Goal: Task Accomplishment & Management: Complete application form

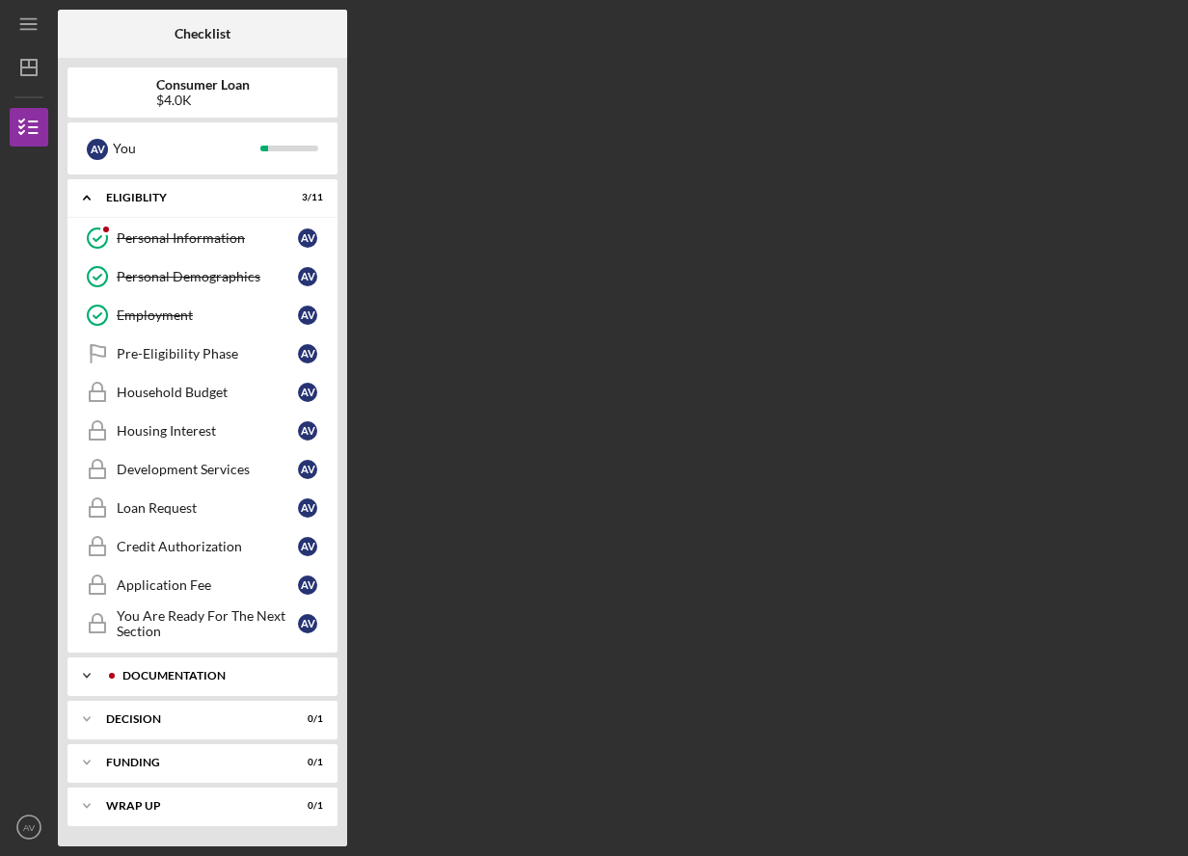
click at [276, 682] on div "Documentation" at bounding box center [214, 676] width 217 height 12
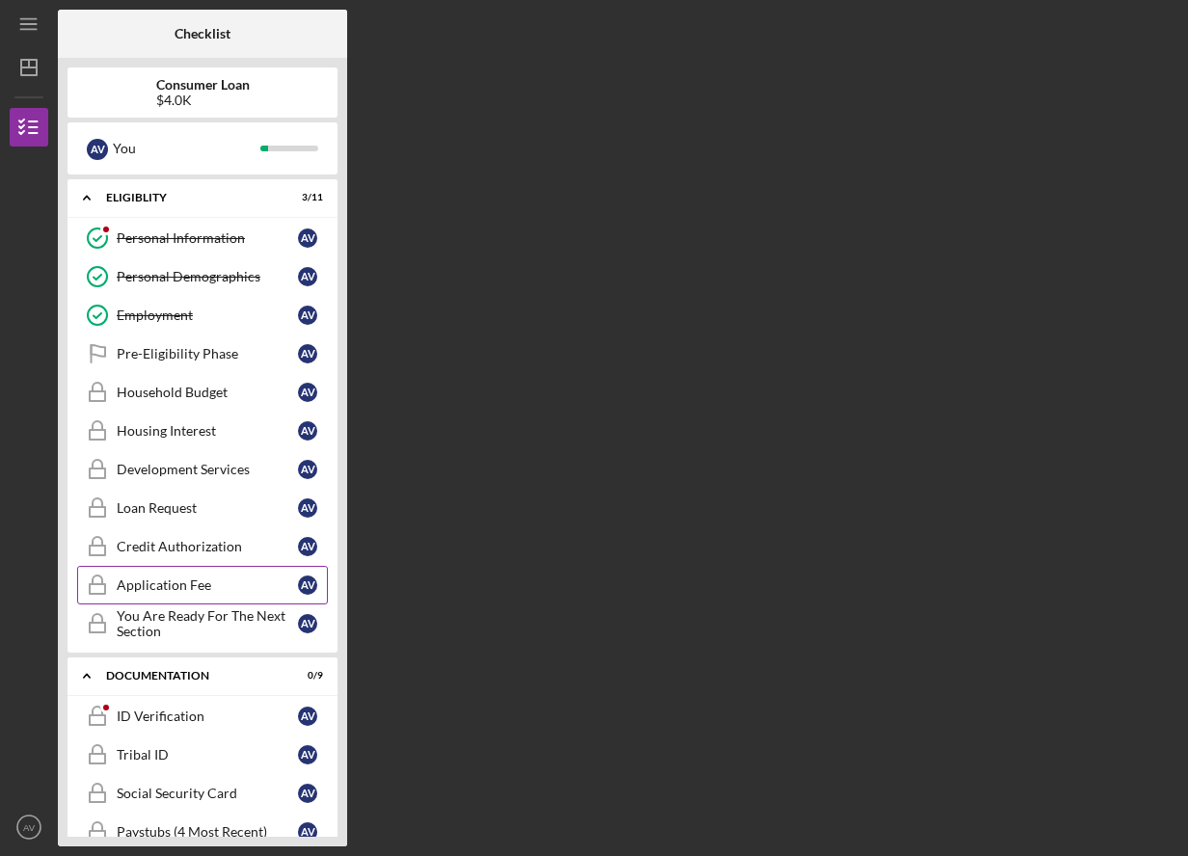
scroll to position [193, 0]
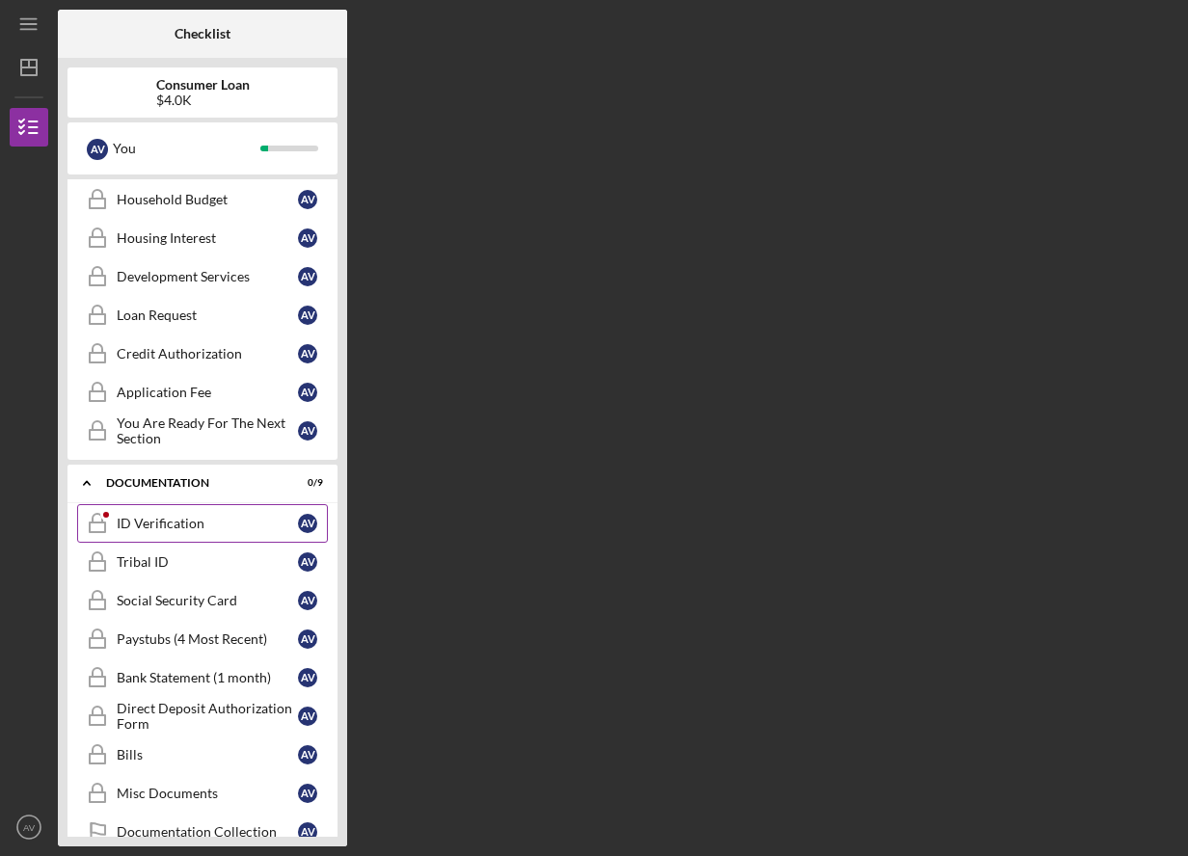
click at [201, 525] on div "ID Verification" at bounding box center [207, 523] width 181 height 15
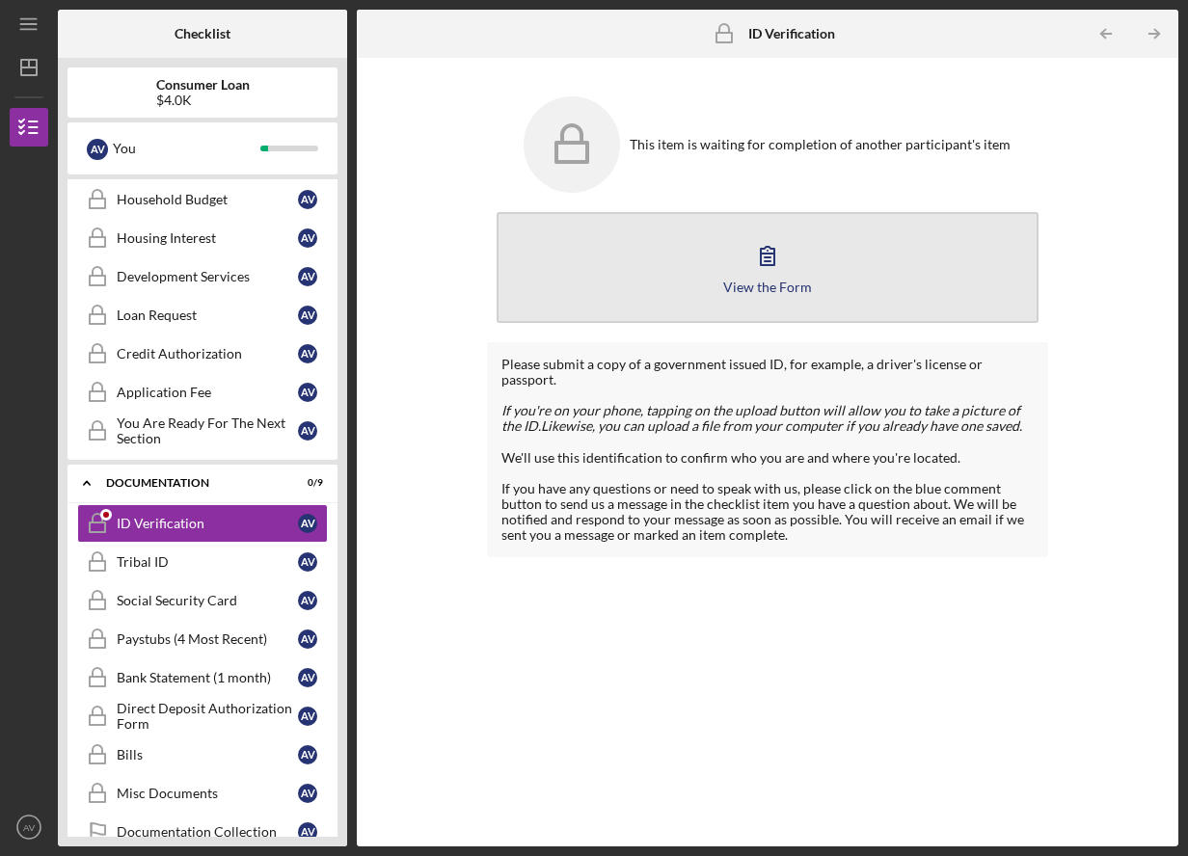
click at [774, 254] on icon "button" at bounding box center [768, 256] width 14 height 18
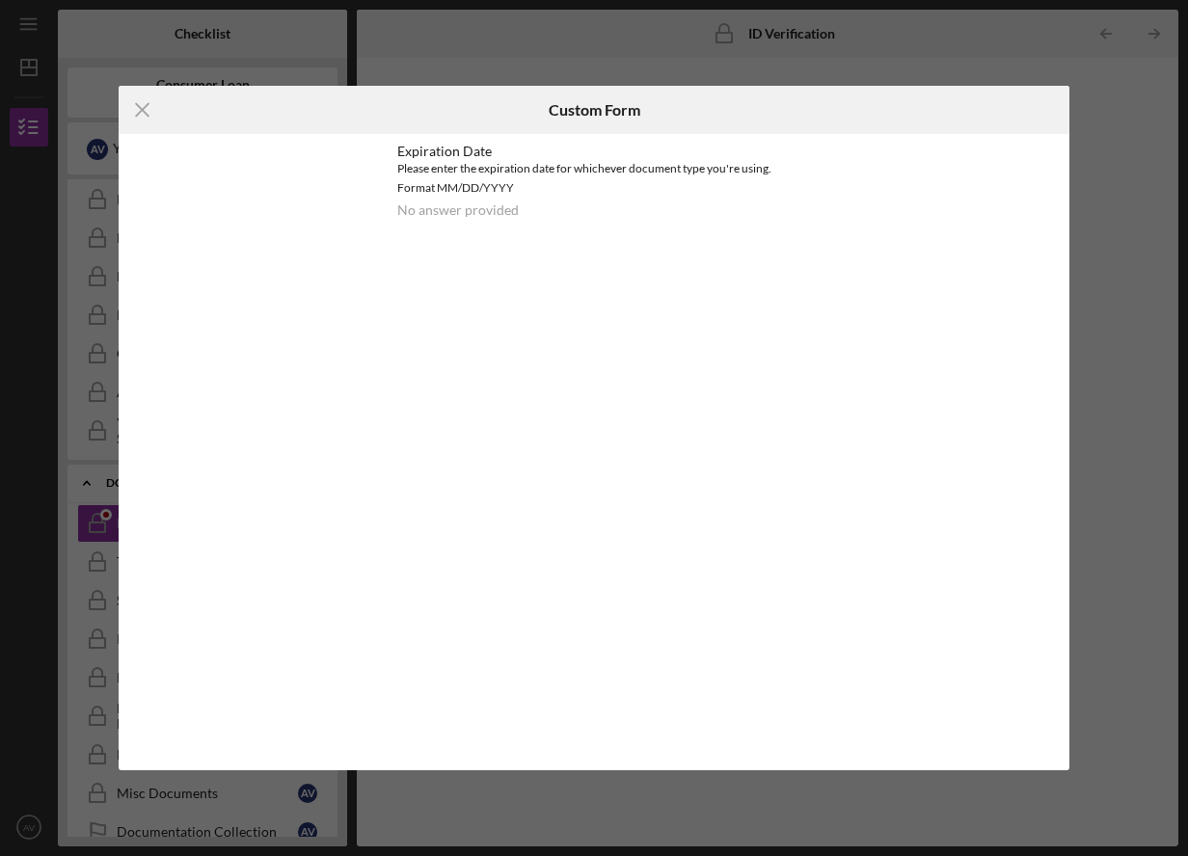
click at [464, 187] on div "Please enter the expiration date for whichever document type you're using. Form…" at bounding box center [594, 178] width 394 height 39
click at [460, 186] on div "Please enter the expiration date for whichever document type you're using. Form…" at bounding box center [594, 178] width 394 height 39
drag, startPoint x: 438, startPoint y: 187, endPoint x: 557, endPoint y: 190, distance: 118.7
click at [557, 190] on div "Please enter the expiration date for whichever document type you're using. Form…" at bounding box center [594, 178] width 394 height 39
click at [478, 204] on div "No answer provided" at bounding box center [458, 210] width 122 height 15
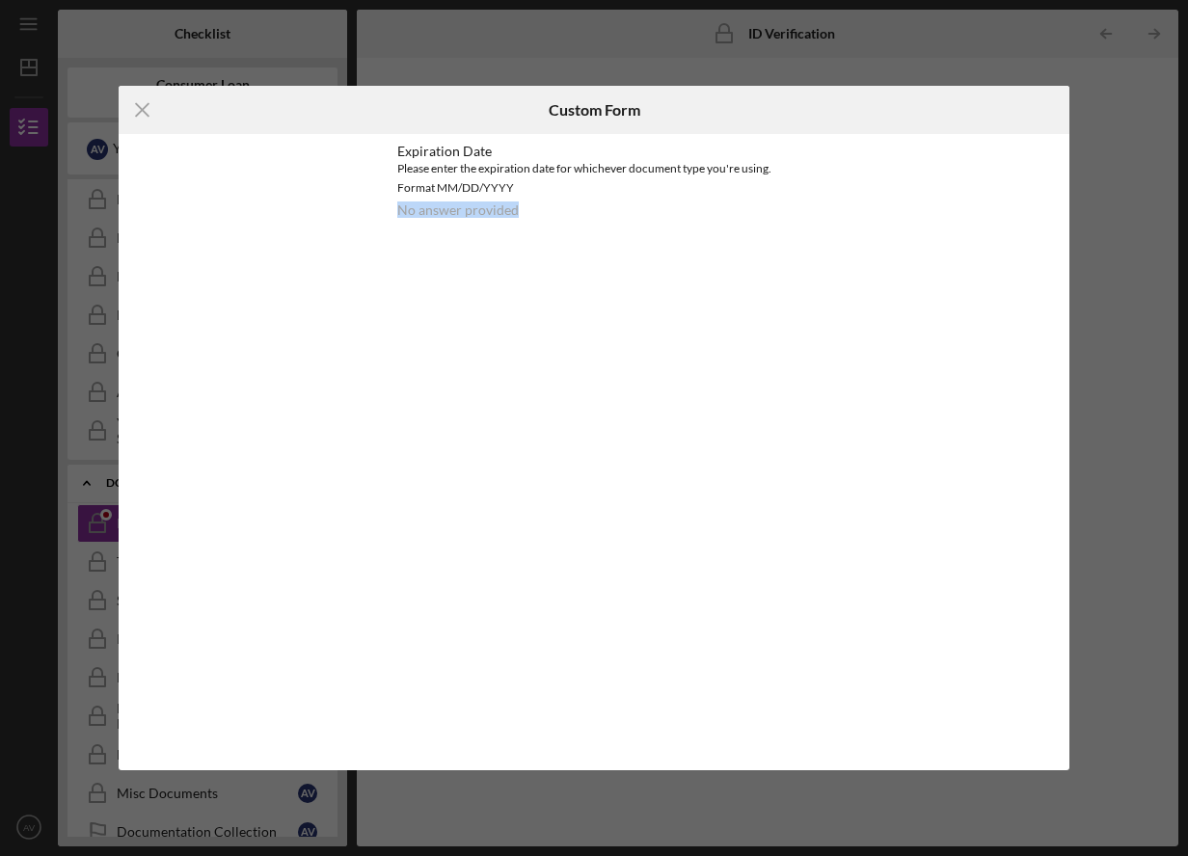
drag, startPoint x: 391, startPoint y: 210, endPoint x: 635, endPoint y: 213, distance: 244.0
click at [635, 213] on div "Expiration Date Please enter the expiration date for whichever document type yo…" at bounding box center [594, 190] width 493 height 113
click at [473, 177] on div "Please enter the expiration date for whichever document type you're using. Form…" at bounding box center [594, 178] width 394 height 39
drag, startPoint x: 402, startPoint y: 187, endPoint x: 584, endPoint y: 187, distance: 181.3
click at [584, 187] on div "Please enter the expiration date for whichever document type you're using. Form…" at bounding box center [594, 178] width 394 height 39
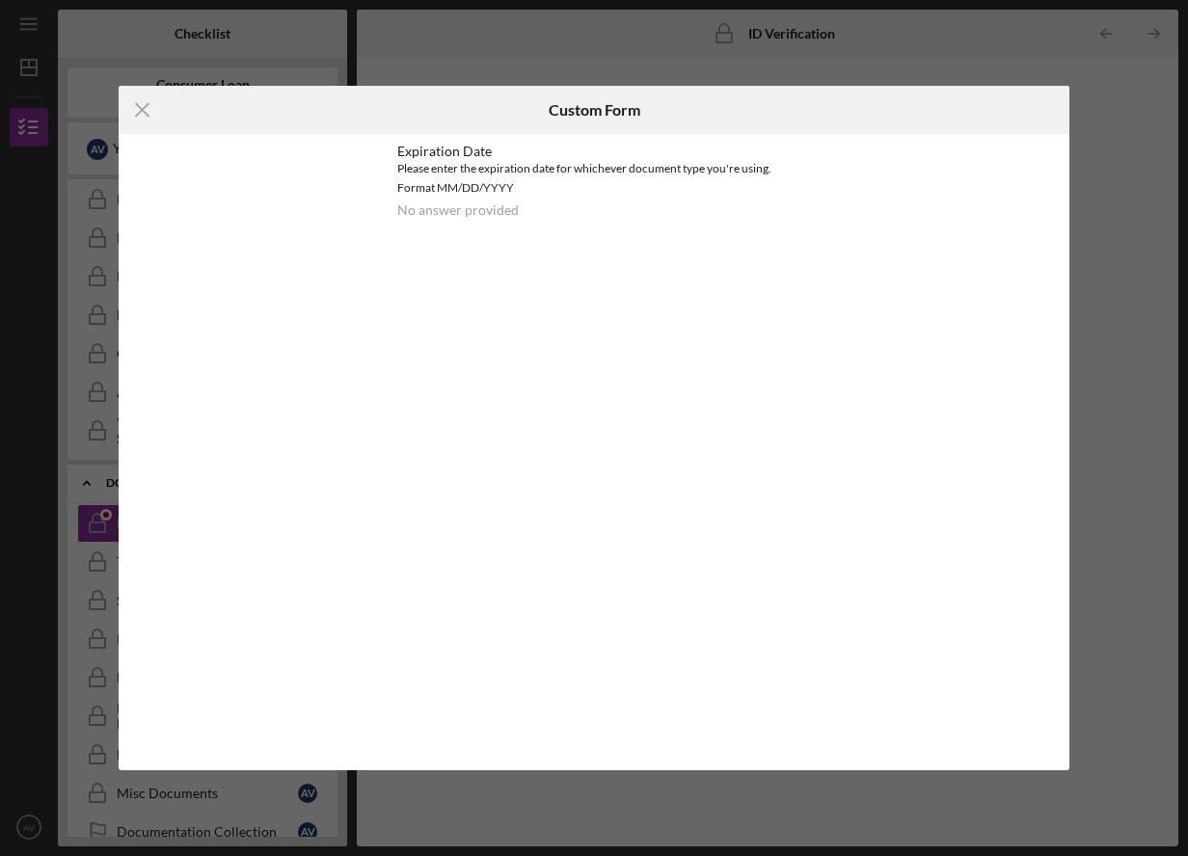
click at [561, 186] on div "Please enter the expiration date for whichever document type you're using. Form…" at bounding box center [594, 178] width 394 height 39
drag, startPoint x: 400, startPoint y: 172, endPoint x: 594, endPoint y: 172, distance: 193.9
click at [594, 172] on div "Please enter the expiration date for whichever document type you're using. Form…" at bounding box center [594, 178] width 394 height 39
click at [488, 176] on div "Please enter the expiration date for whichever document type you're using. Form…" at bounding box center [594, 178] width 394 height 39
drag, startPoint x: 396, startPoint y: 186, endPoint x: 578, endPoint y: 187, distance: 181.3
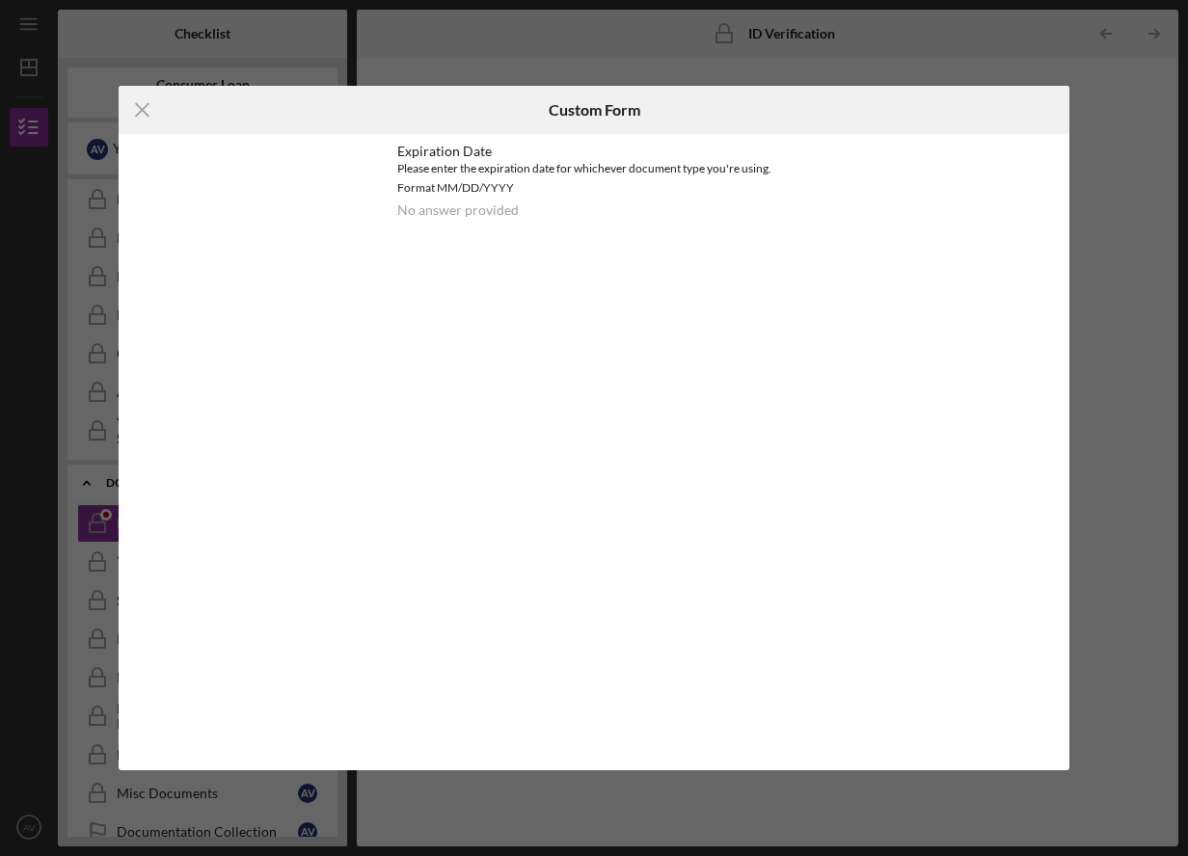
click at [578, 187] on div "Please enter the expiration date for whichever document type you're using. Form…" at bounding box center [594, 178] width 394 height 39
click at [571, 164] on div "Please enter the expiration date for whichever document type you're using. Form…" at bounding box center [594, 178] width 394 height 39
drag, startPoint x: 394, startPoint y: 167, endPoint x: 634, endPoint y: 172, distance: 240.2
click at [634, 172] on div "Expiration Date Please enter the expiration date for whichever document type yo…" at bounding box center [594, 190] width 493 height 113
click at [634, 172] on div "Please enter the expiration date for whichever document type you're using. Form…" at bounding box center [594, 178] width 394 height 39
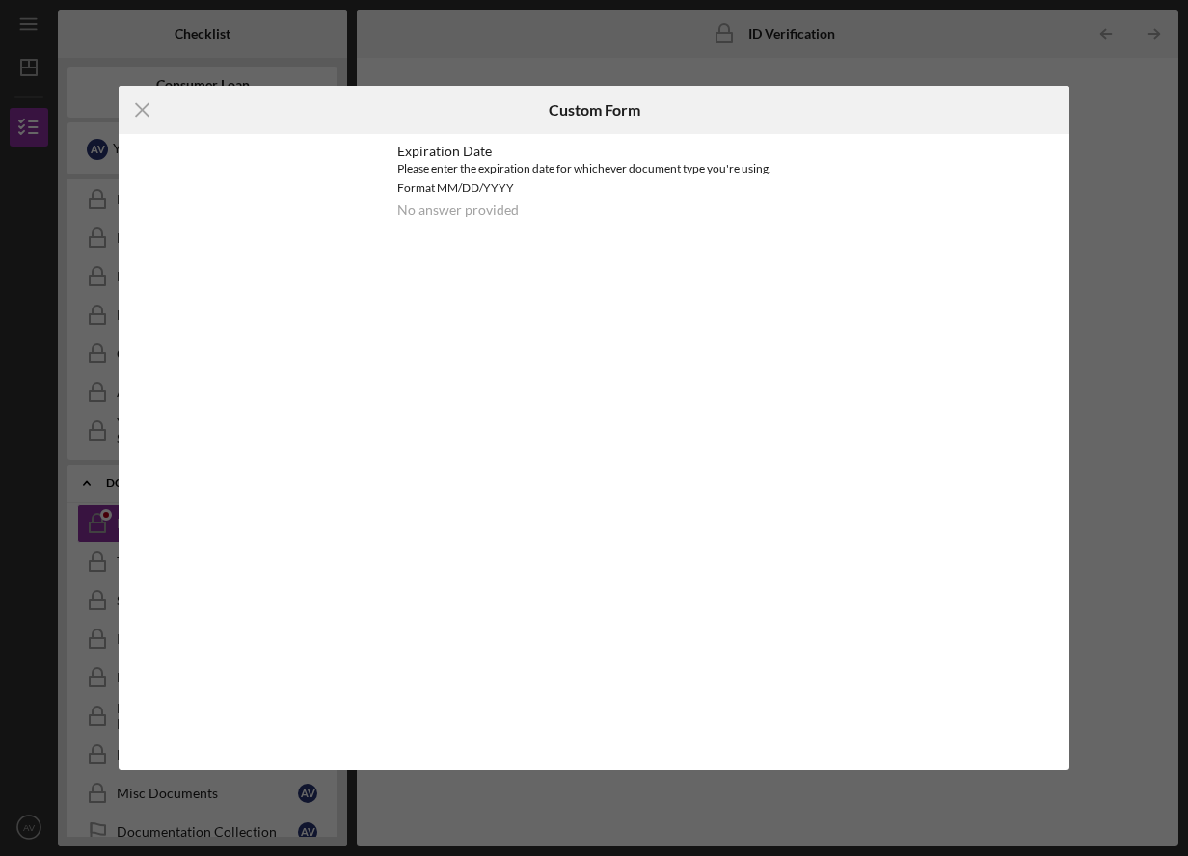
click at [675, 173] on div "Please enter the expiration date for whichever document type you're using. Form…" at bounding box center [594, 178] width 394 height 39
drag, startPoint x: 515, startPoint y: 165, endPoint x: 515, endPoint y: 149, distance: 15.4
click at [515, 159] on div "Please enter the expiration date for whichever document type you're using. Form…" at bounding box center [594, 178] width 394 height 39
click at [515, 149] on div "Expiration Date" at bounding box center [594, 151] width 394 height 15
click at [138, 106] on line at bounding box center [142, 109] width 13 height 13
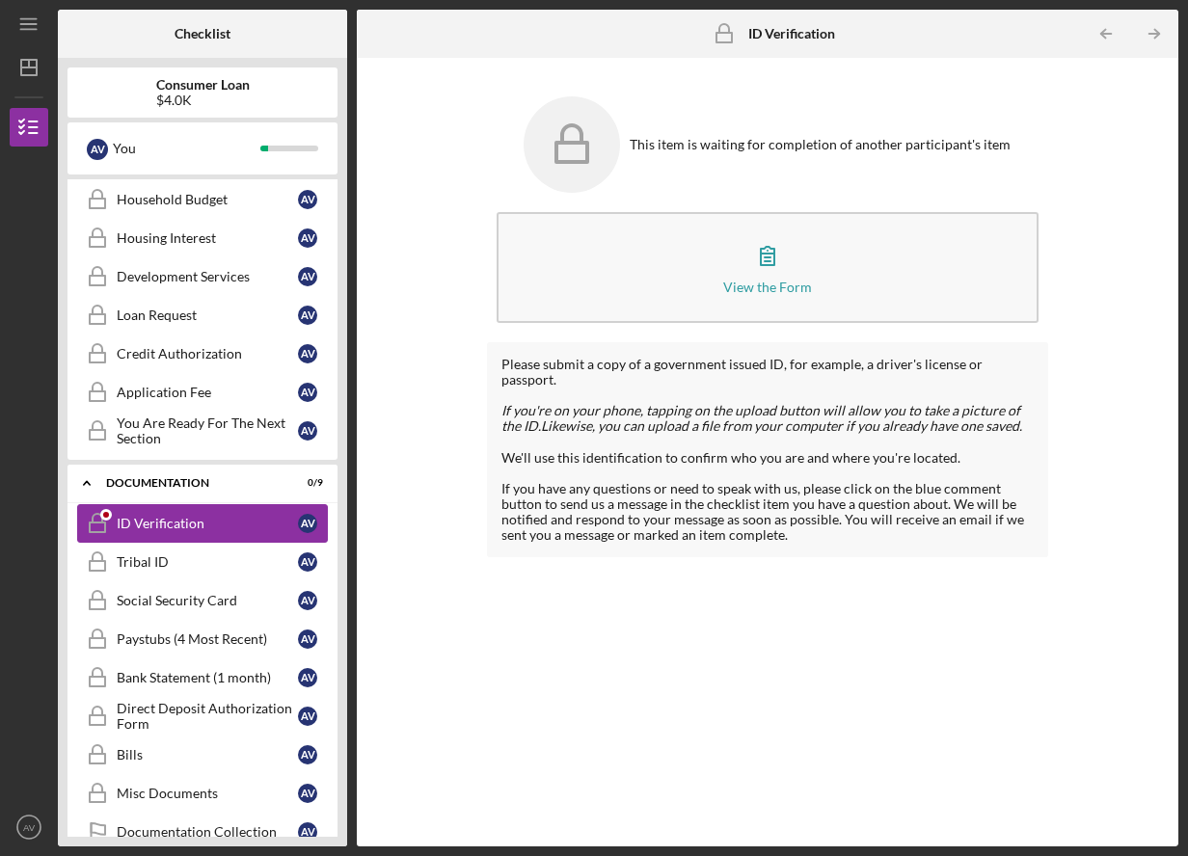
click at [219, 518] on div "ID Verification" at bounding box center [207, 523] width 181 height 15
click at [582, 133] on icon at bounding box center [571, 133] width 19 height 16
click at [186, 210] on link "Household Budget Household Budget A V" at bounding box center [202, 199] width 251 height 39
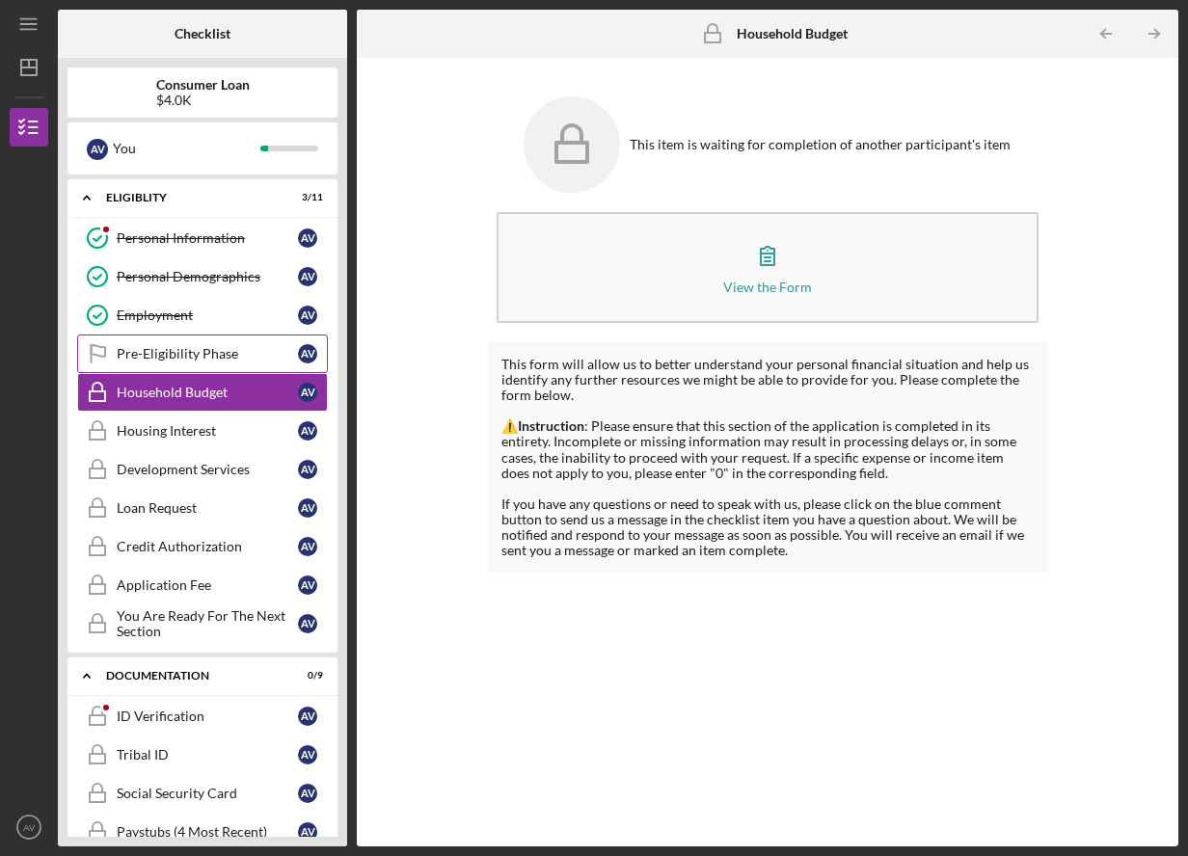
click at [205, 357] on div "Pre-Eligibility Phase" at bounding box center [207, 353] width 181 height 15
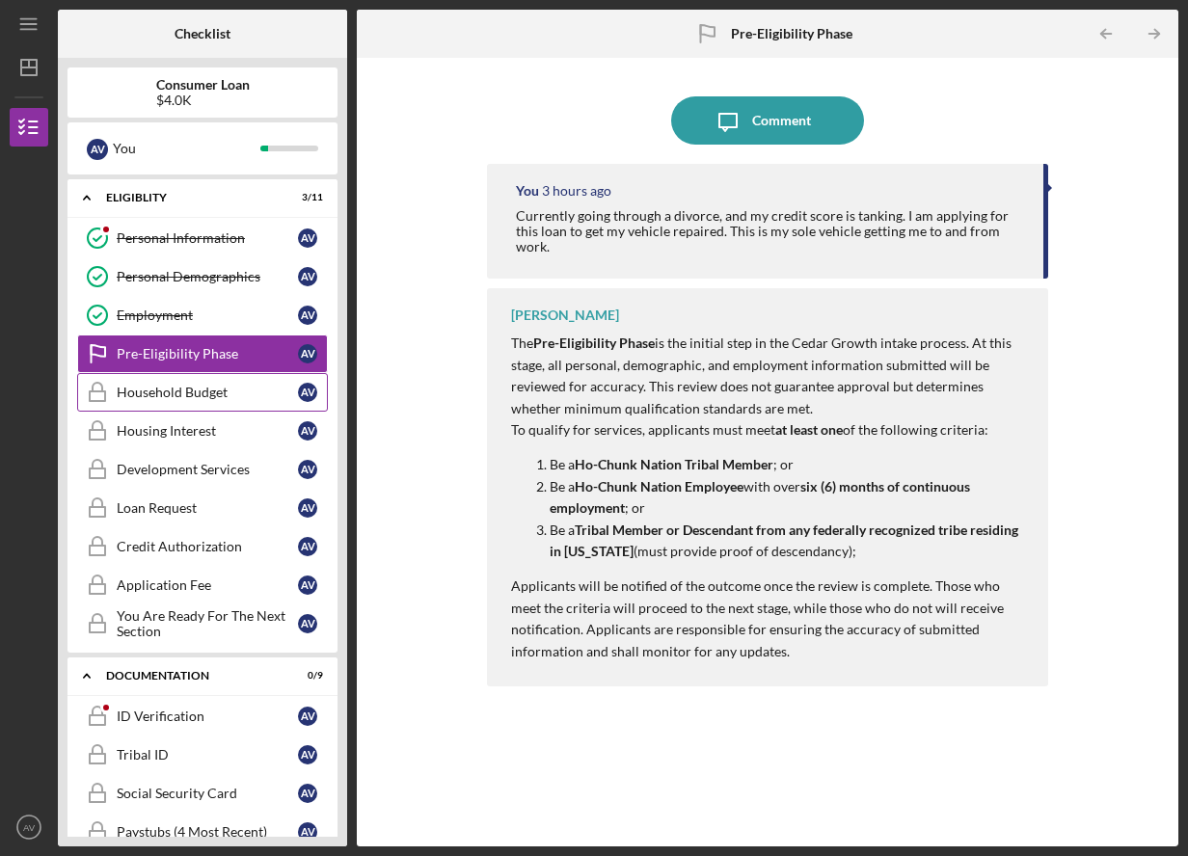
click at [205, 401] on link "Household Budget Household Budget A V" at bounding box center [202, 392] width 251 height 39
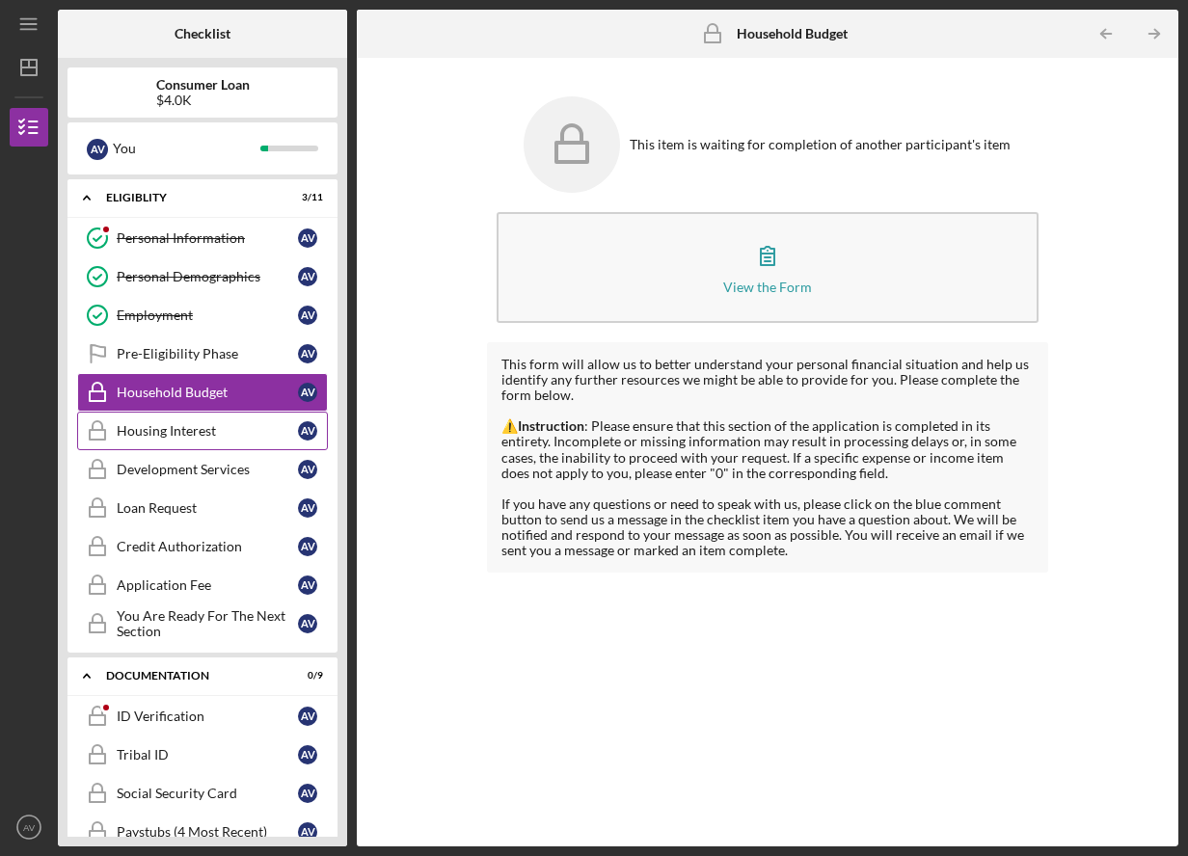
click at [198, 442] on link "Housing Interest Housing Interest A V" at bounding box center [202, 431] width 251 height 39
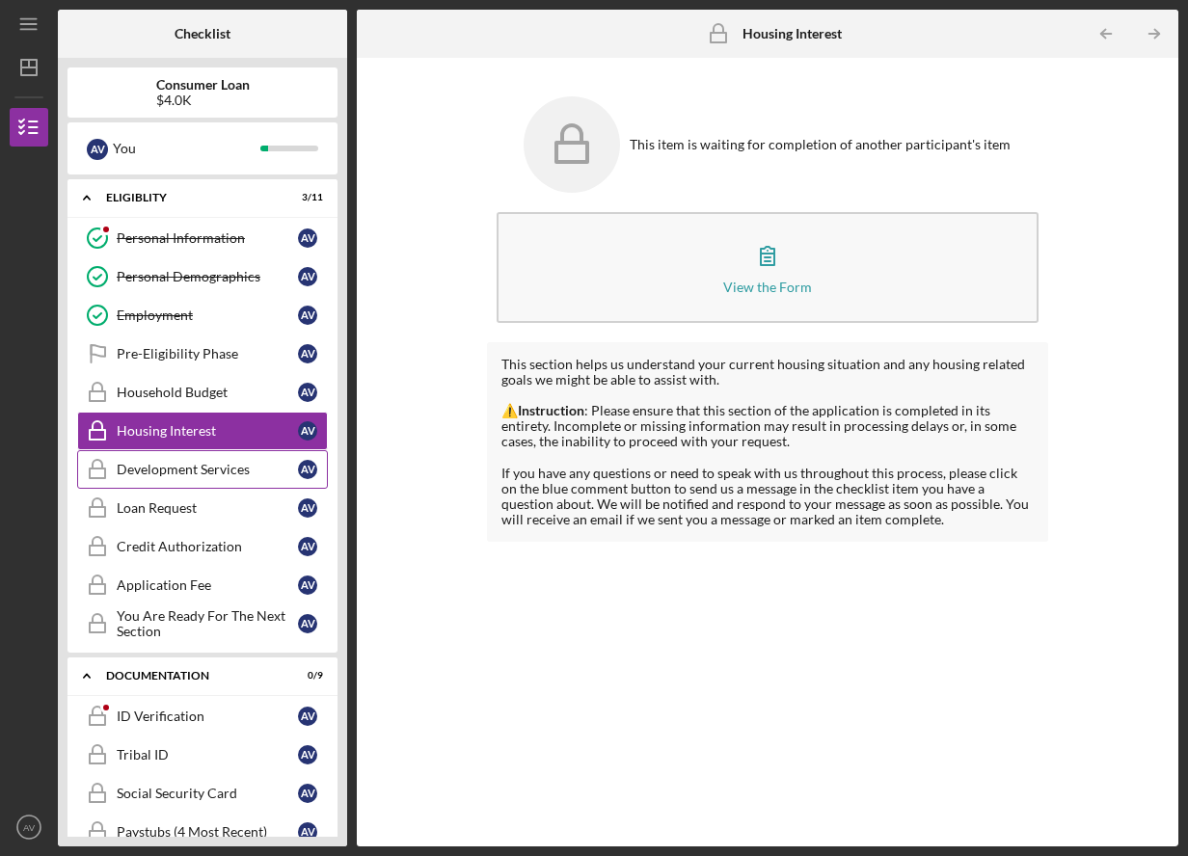
click at [201, 473] on div "Development Services" at bounding box center [207, 469] width 181 height 15
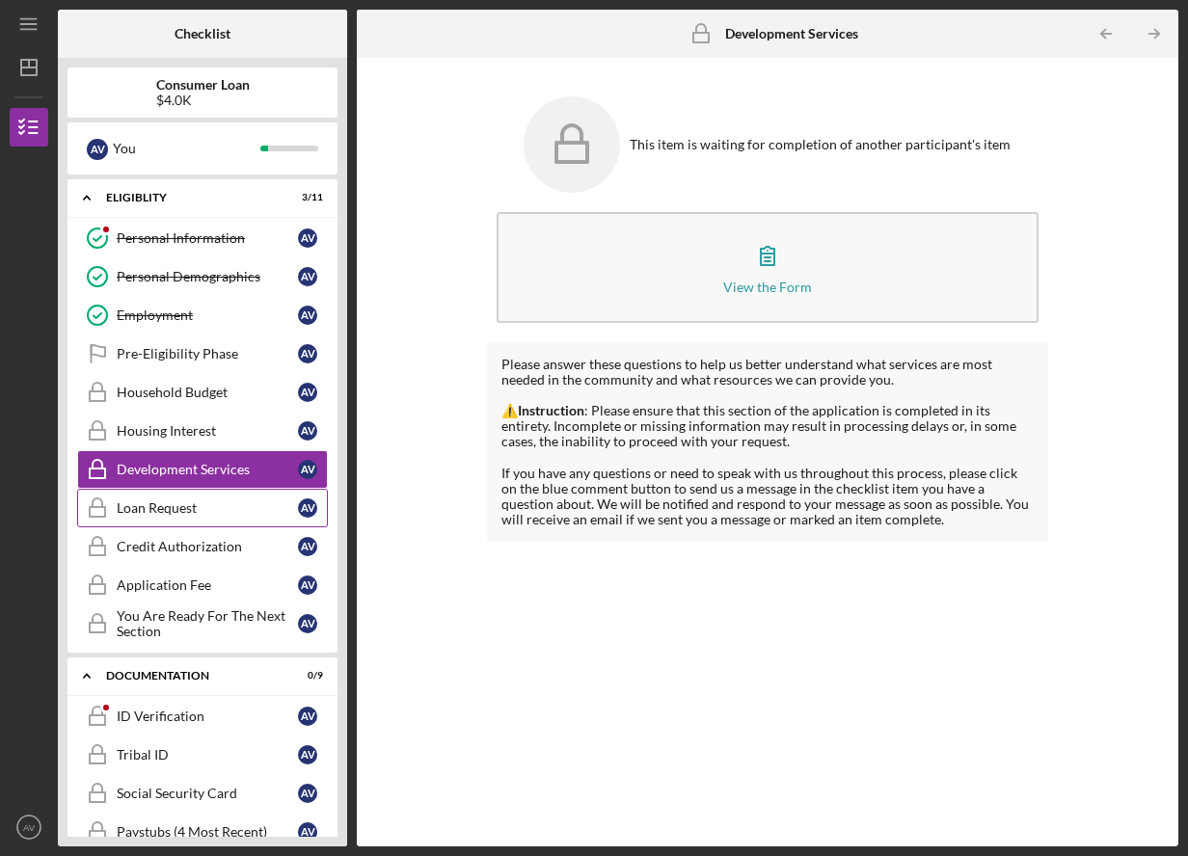
click at [201, 515] on div "Loan Request" at bounding box center [207, 508] width 181 height 15
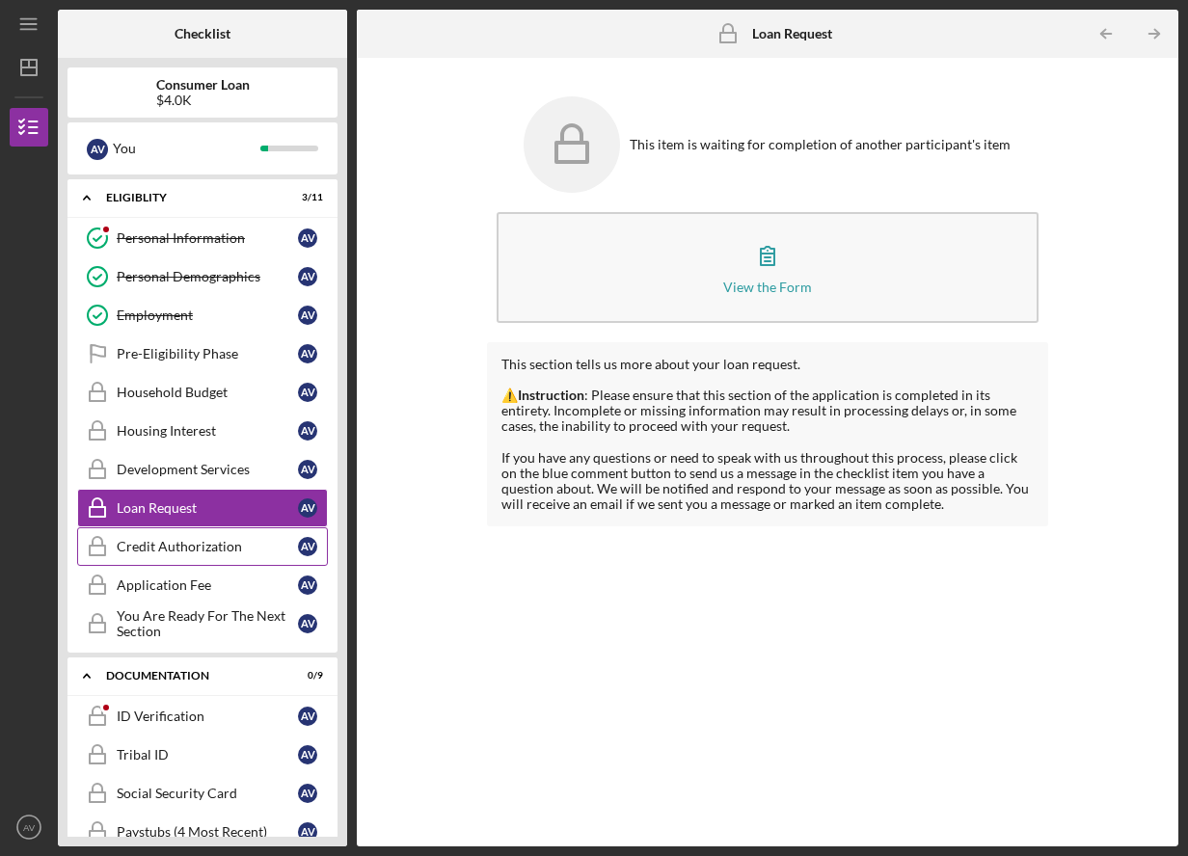
click at [209, 555] on div "Credit Authorization" at bounding box center [207, 546] width 181 height 15
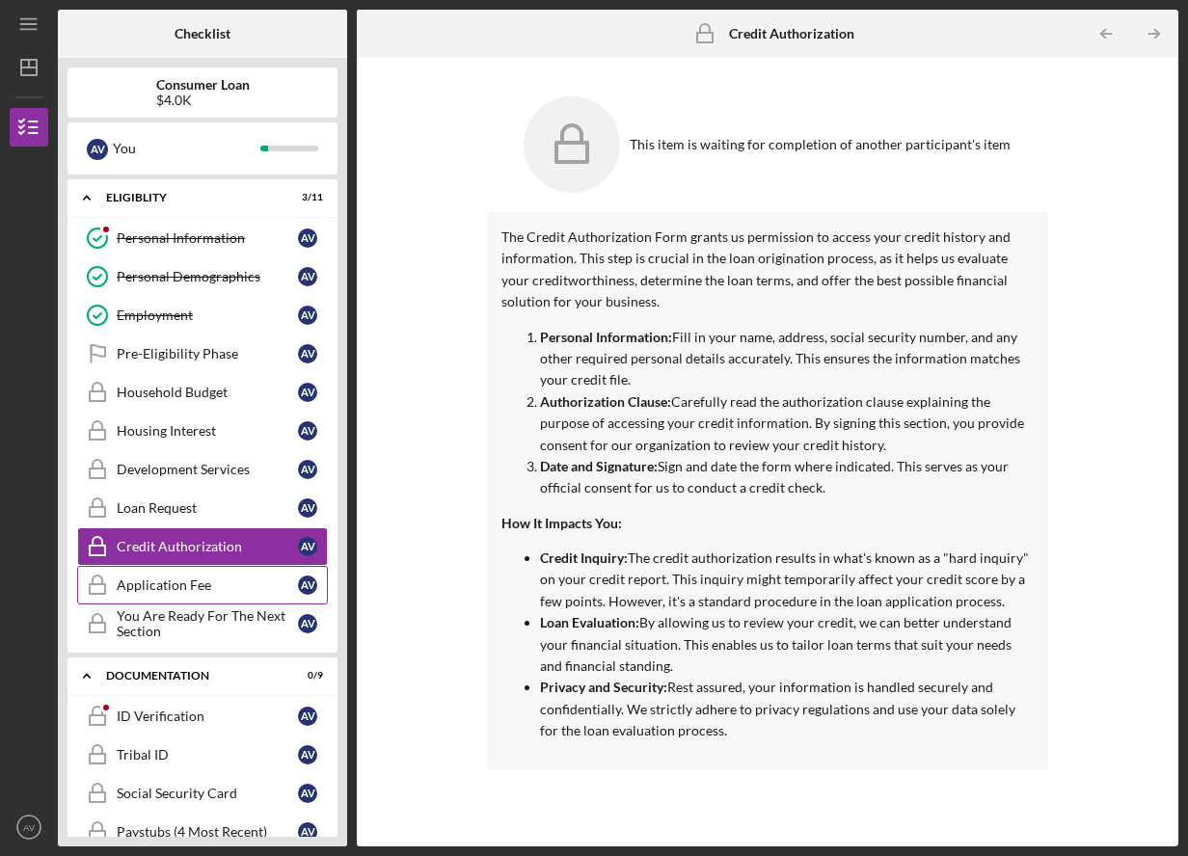
click at [206, 591] on div "Application Fee" at bounding box center [207, 585] width 181 height 15
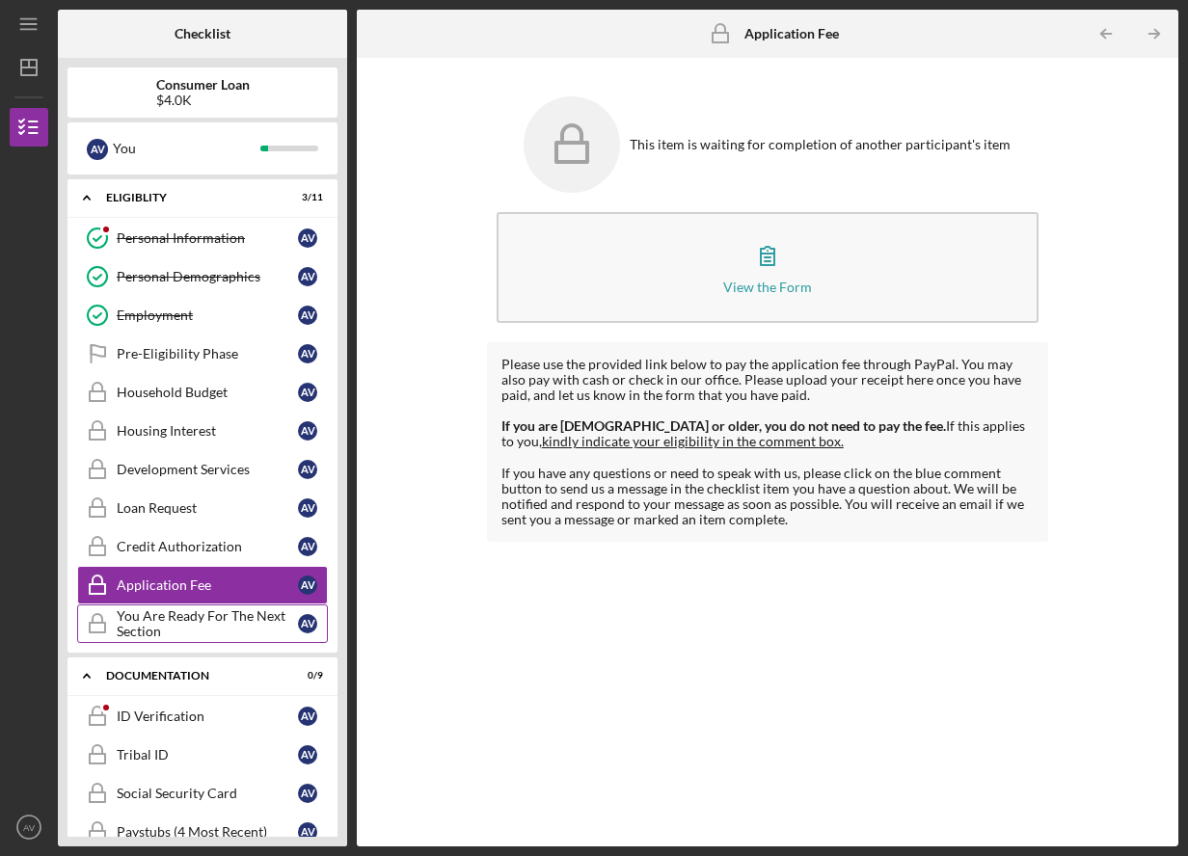
click at [204, 619] on div "You Are Ready For The Next Section" at bounding box center [207, 624] width 181 height 31
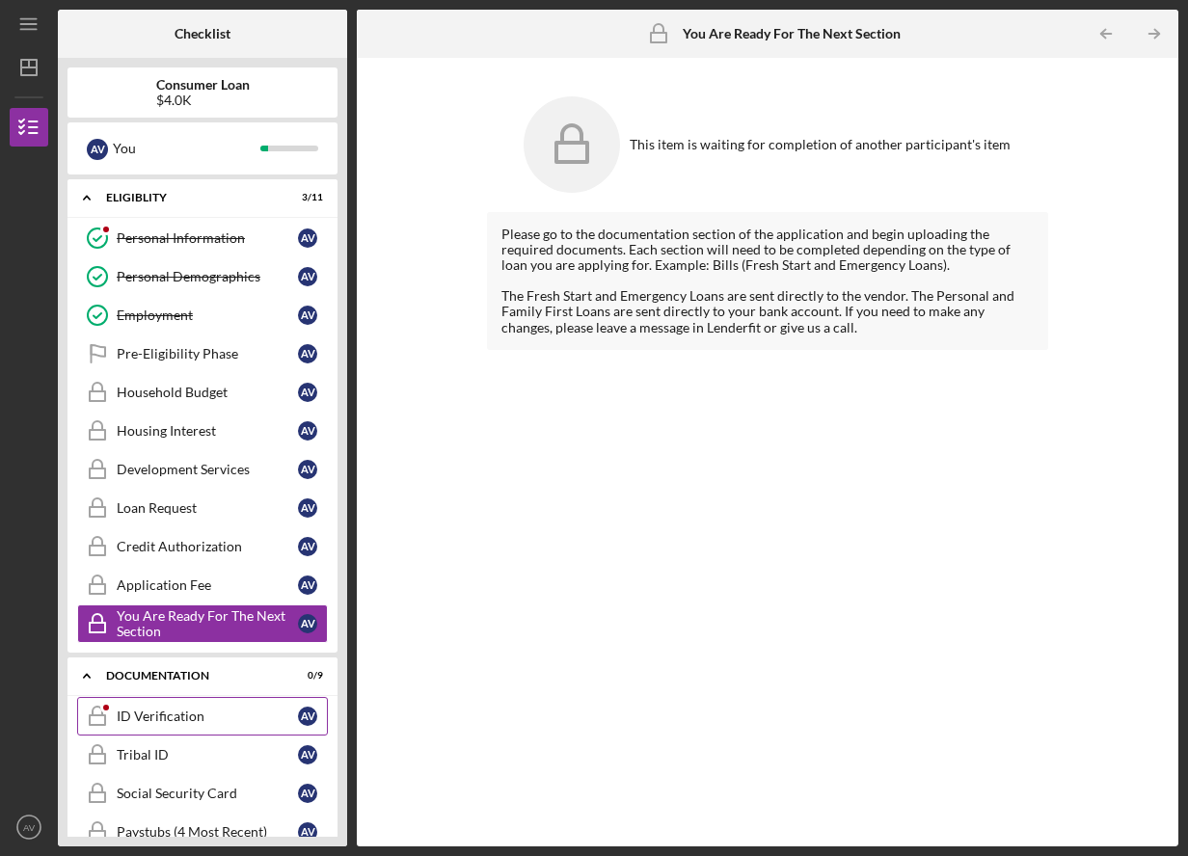
click at [198, 720] on div "ID Verification" at bounding box center [207, 716] width 181 height 15
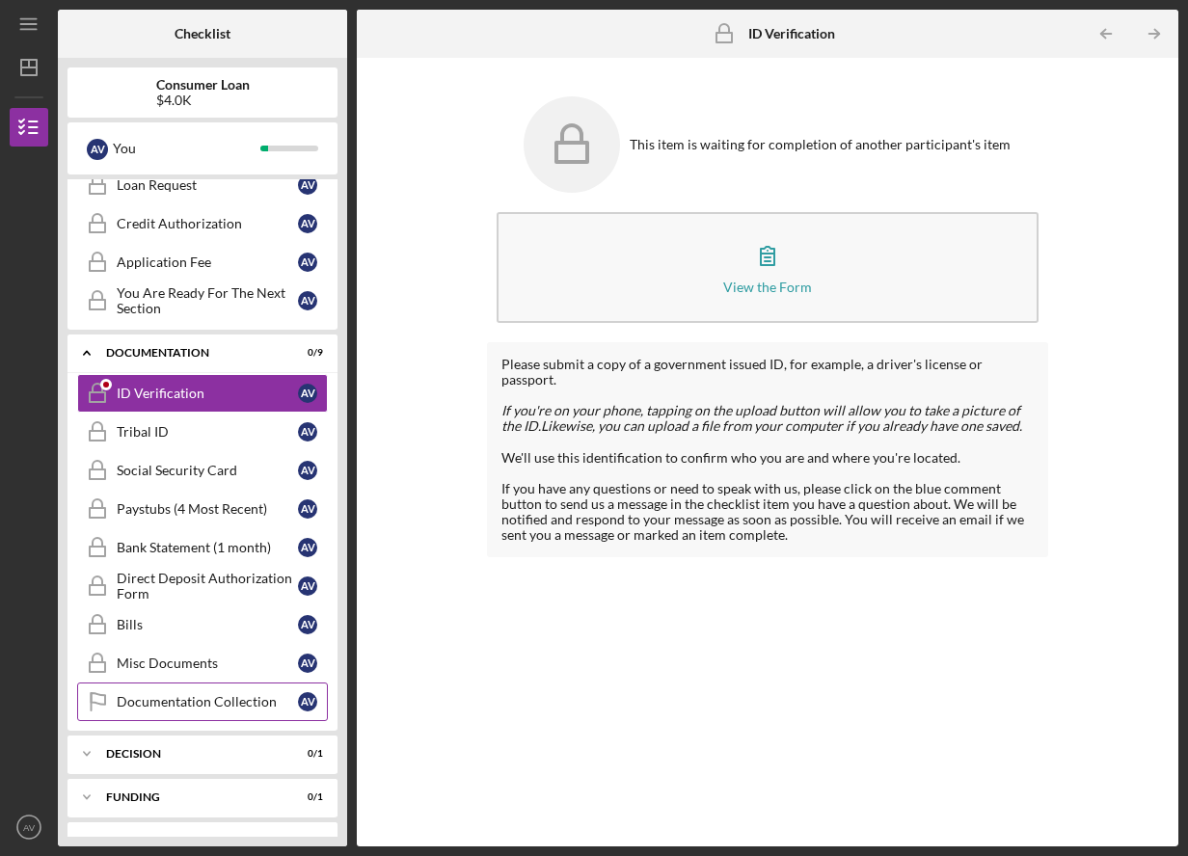
scroll to position [357, 0]
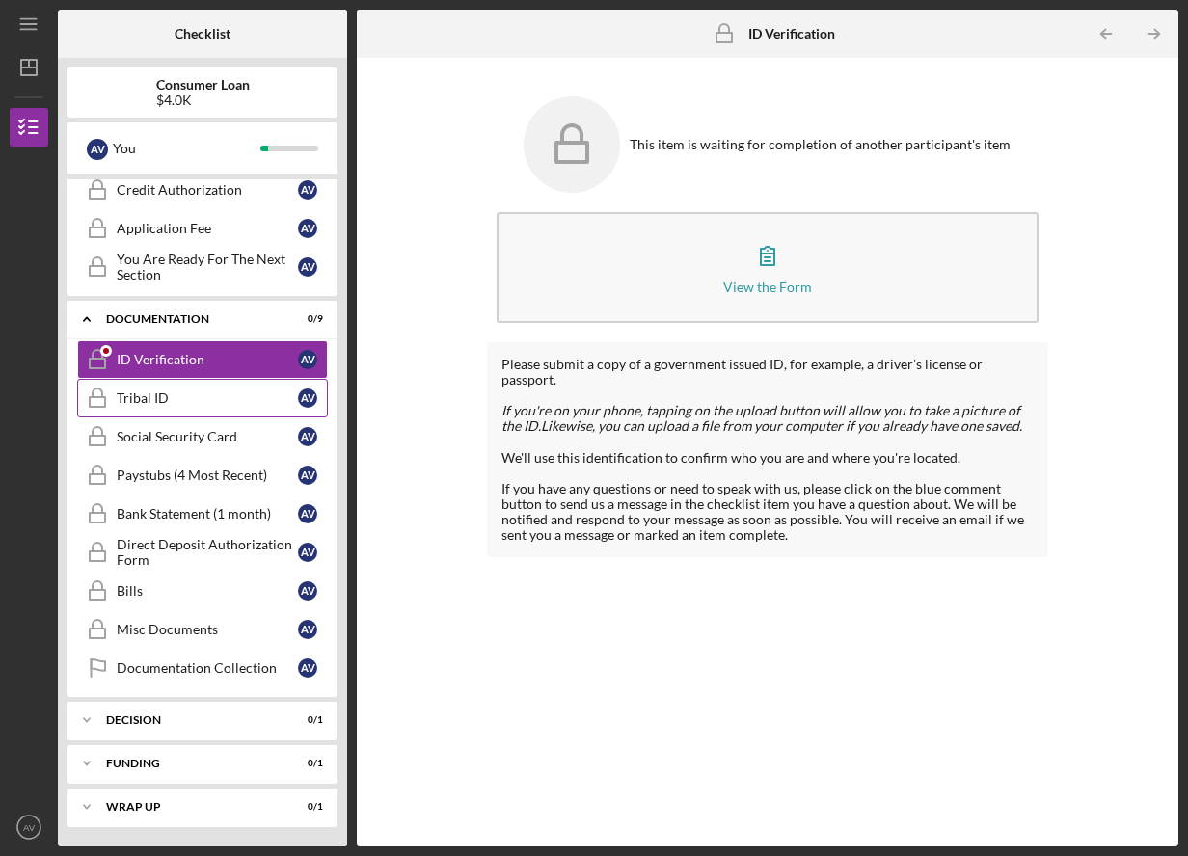
click at [203, 387] on link "Tribal ID Tribal ID A V" at bounding box center [202, 398] width 251 height 39
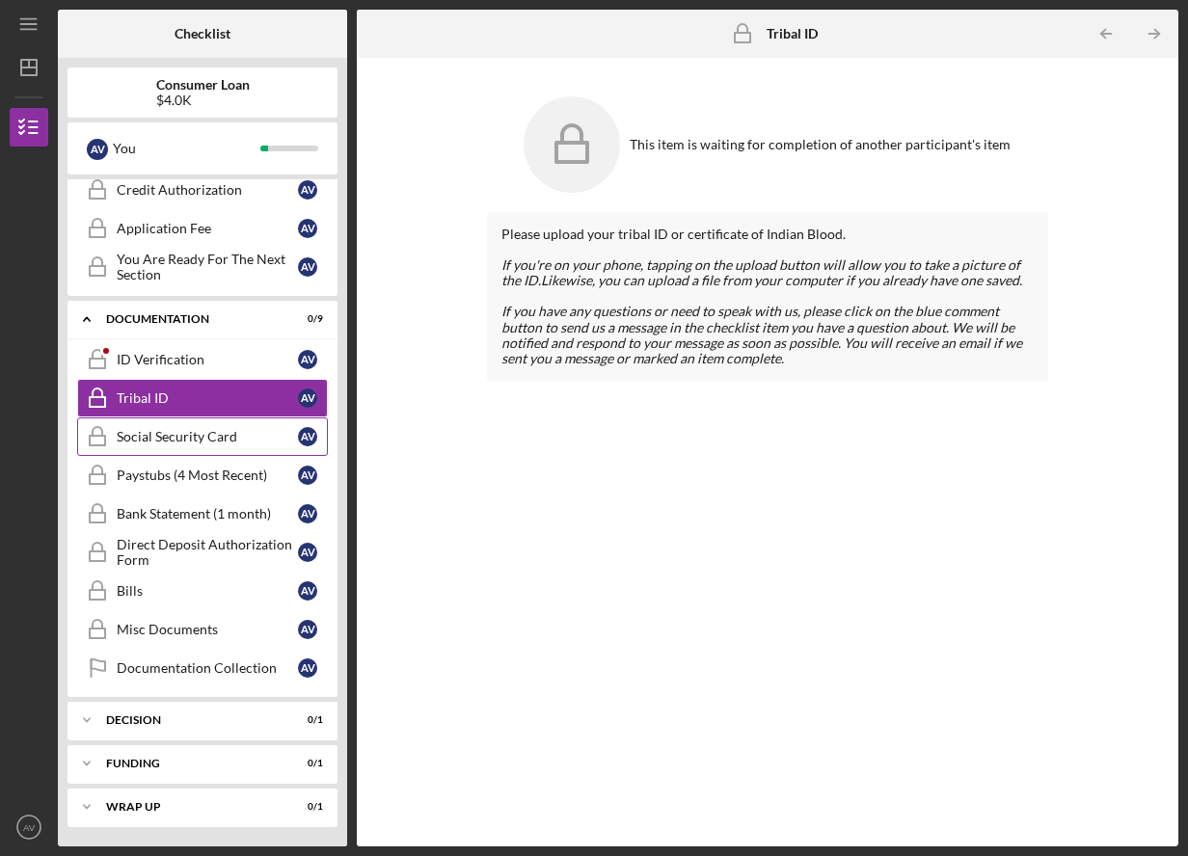
click at [205, 438] on div "Social Security Card" at bounding box center [207, 436] width 181 height 15
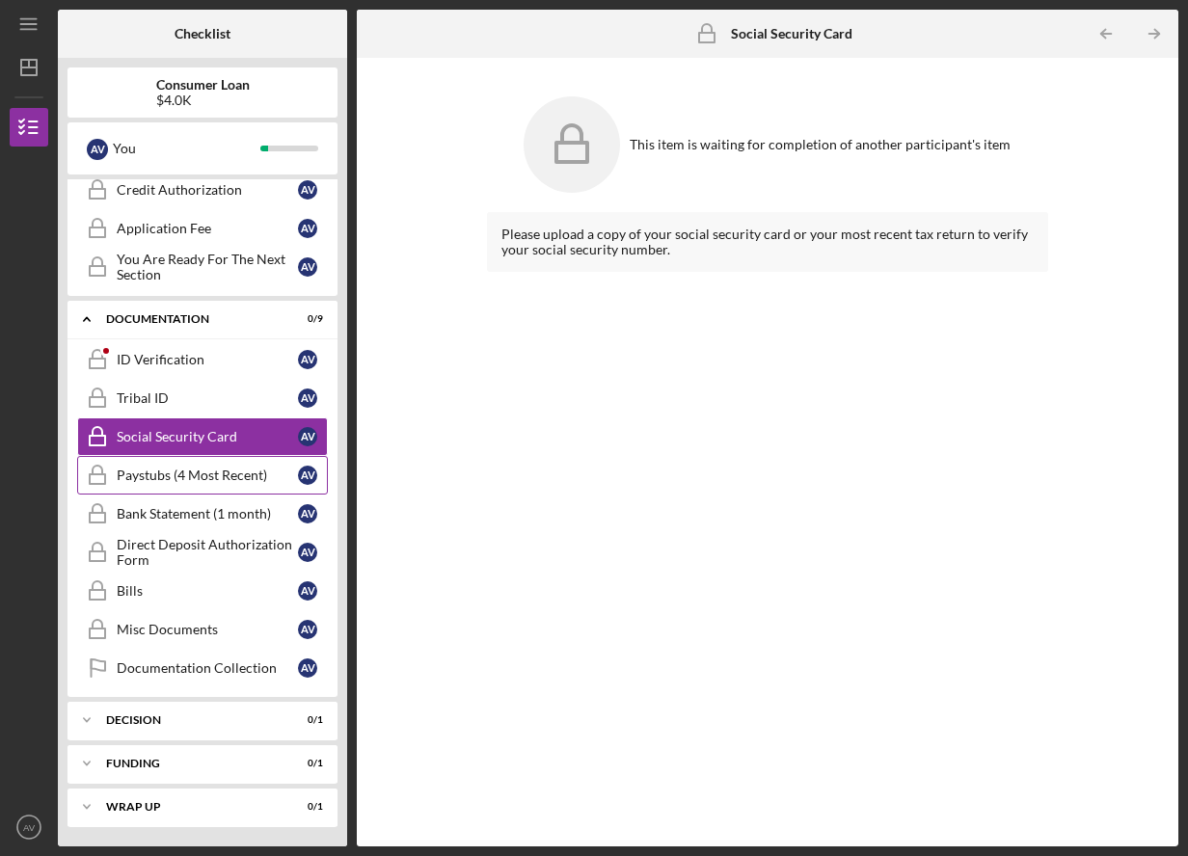
click at [206, 467] on link "Paystubs (4 Most Recent) Paystubs (4 Most Recent) A V" at bounding box center [202, 475] width 251 height 39
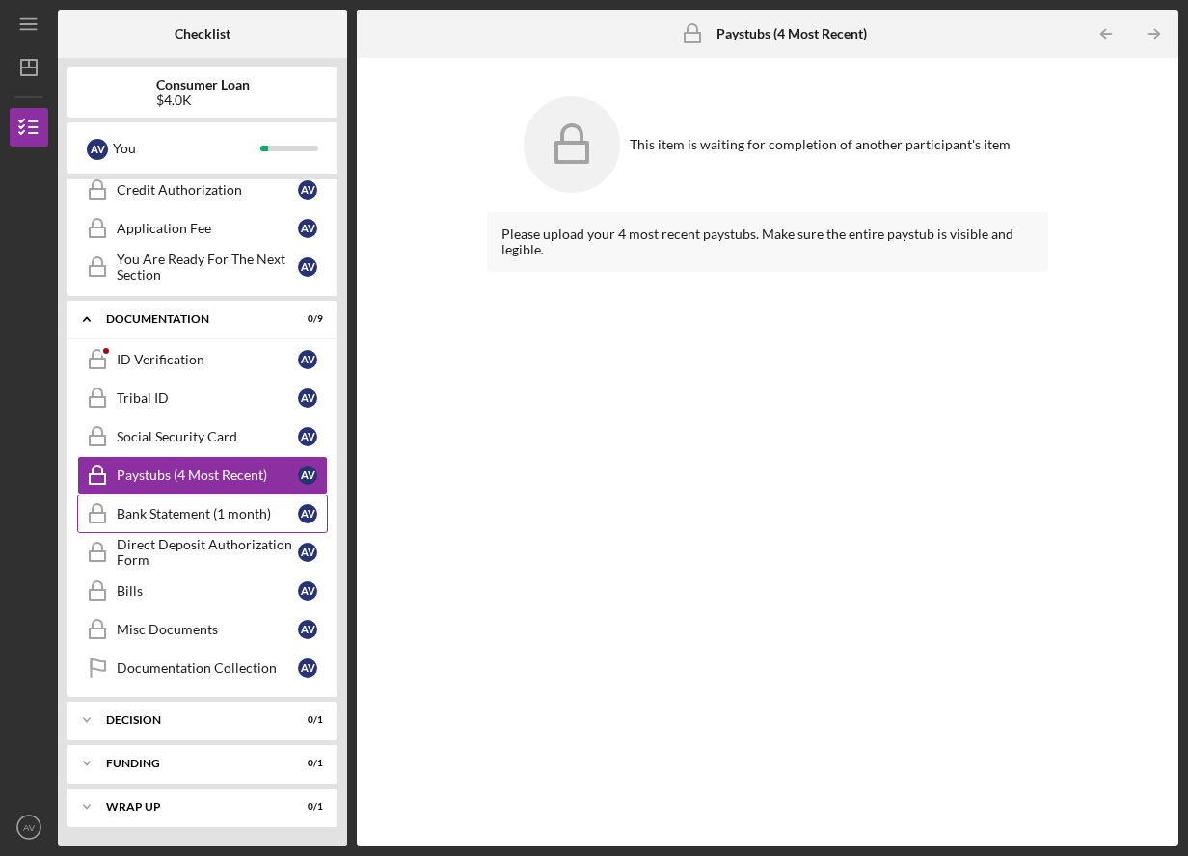
click at [204, 527] on link "Bank Statement (1 month) Bank Statement (1 month) A V" at bounding box center [202, 514] width 251 height 39
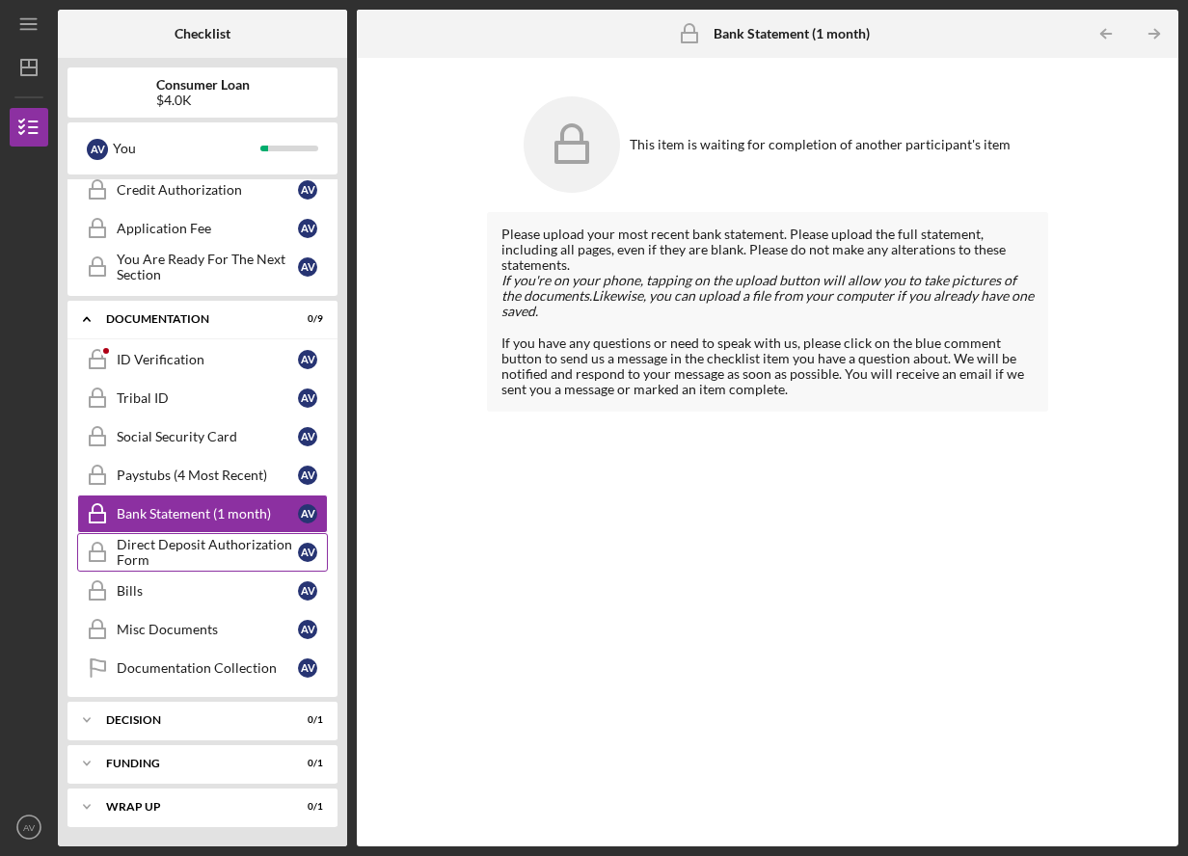
click at [199, 563] on div "Direct Deposit Authorization Form" at bounding box center [207, 552] width 181 height 31
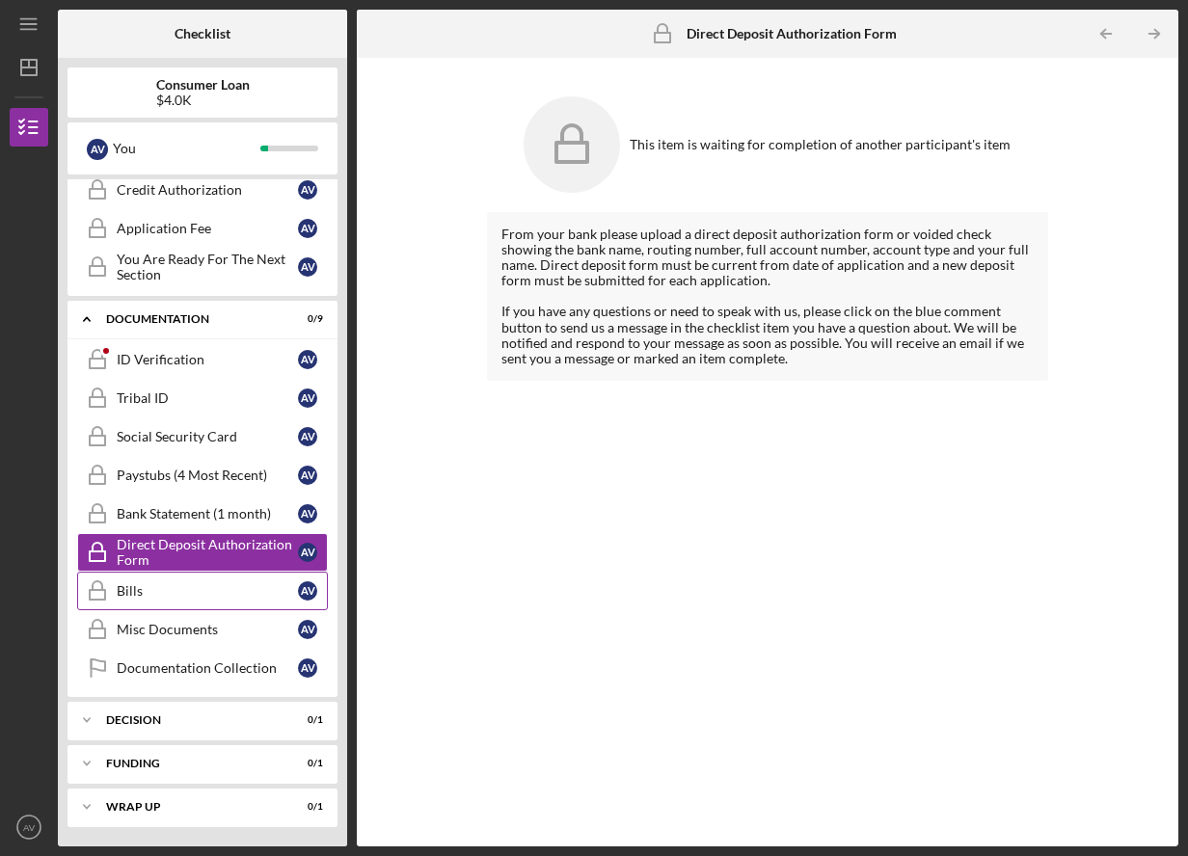
click at [179, 595] on div "Bills" at bounding box center [207, 591] width 181 height 15
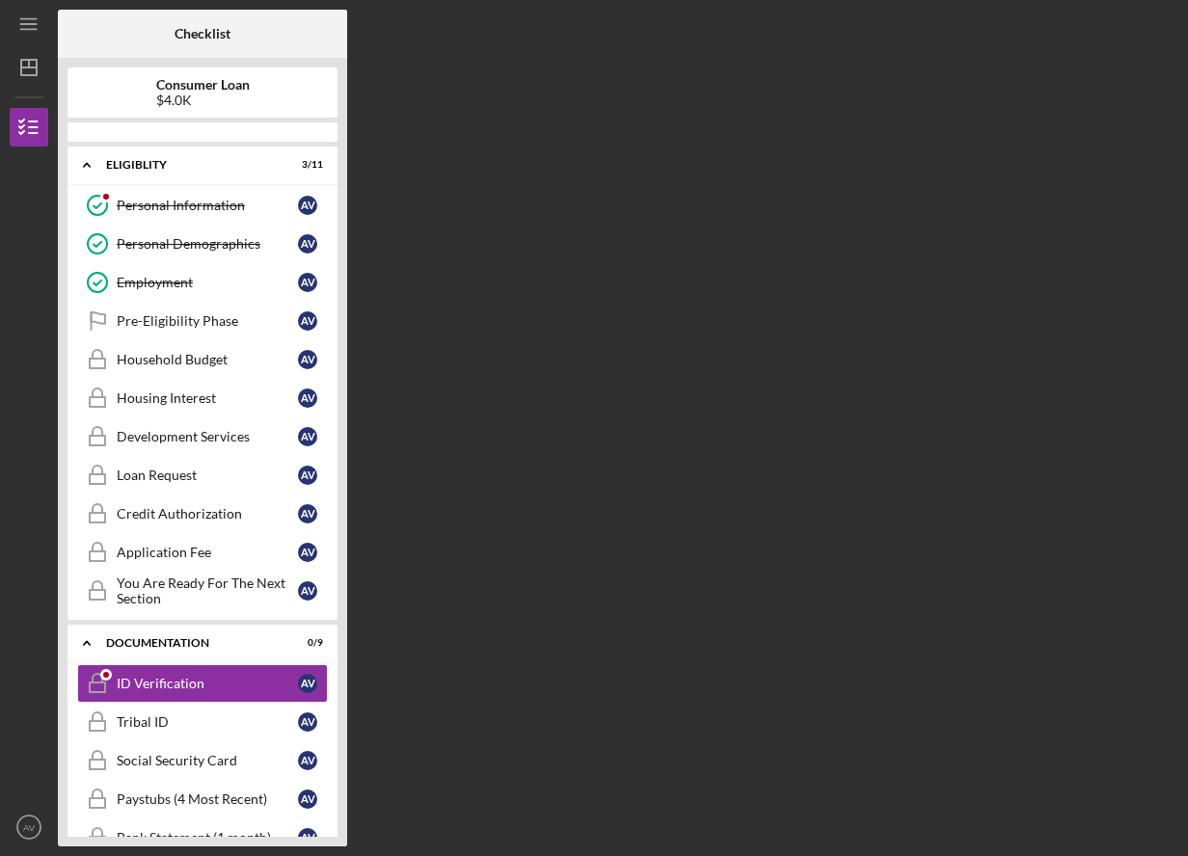
scroll to position [192, 0]
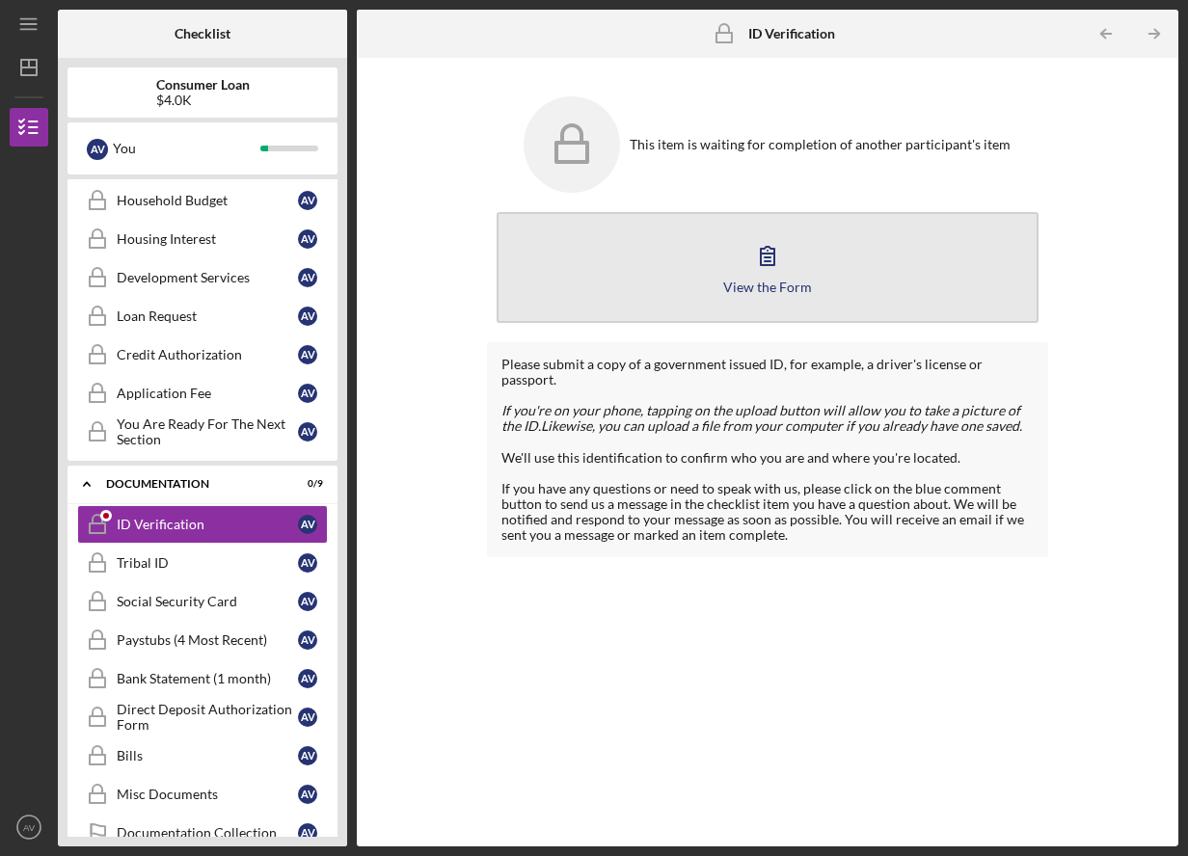
click at [767, 259] on icon "button" at bounding box center [768, 255] width 48 height 48
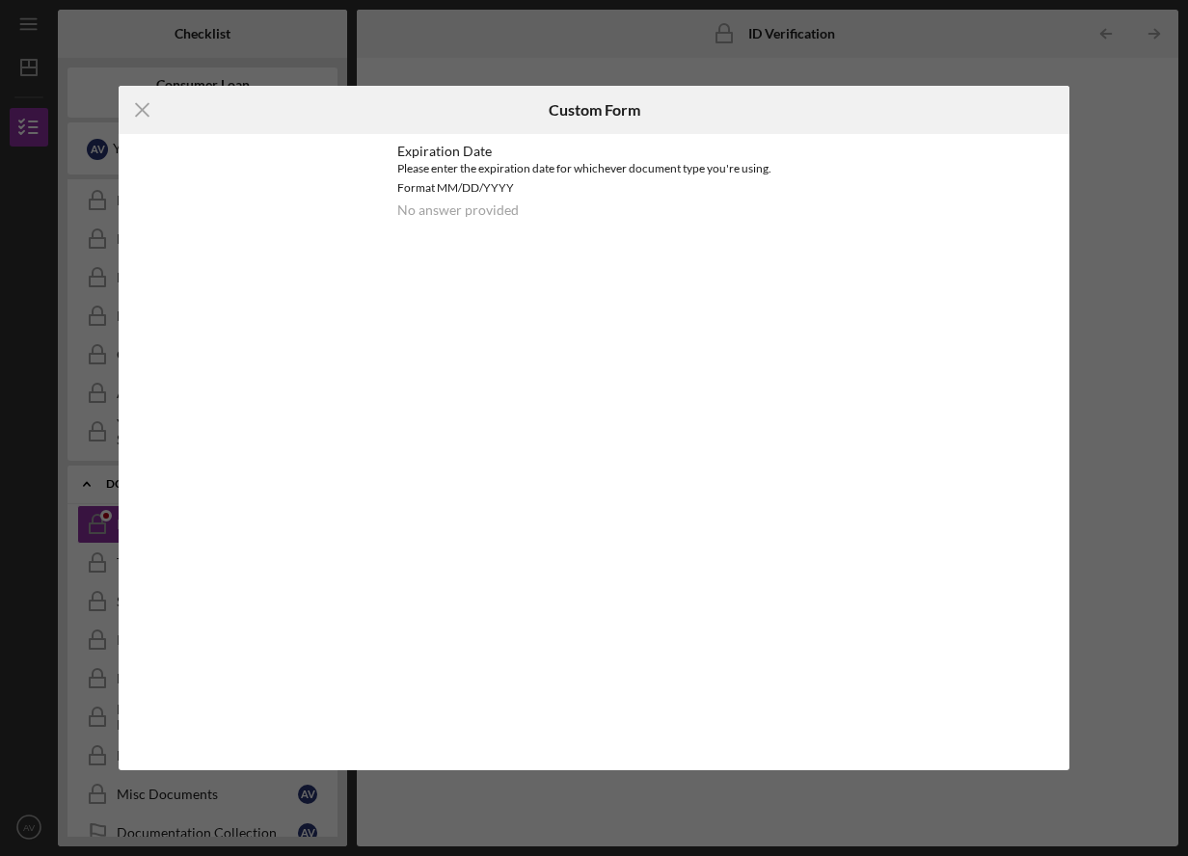
click at [553, 182] on div "Please enter the expiration date for whichever document type you're using. Form…" at bounding box center [594, 178] width 394 height 39
click at [414, 200] on div "Expiration Date Please enter the expiration date for whichever document type yo…" at bounding box center [594, 181] width 394 height 74
click at [524, 217] on div "Expiration Date Please enter the expiration date for whichever document type yo…" at bounding box center [594, 181] width 394 height 74
click at [502, 204] on div "No answer provided" at bounding box center [458, 210] width 122 height 15
click at [391, 177] on div "Expiration Date Please enter the expiration date for whichever document type yo…" at bounding box center [594, 190] width 493 height 113
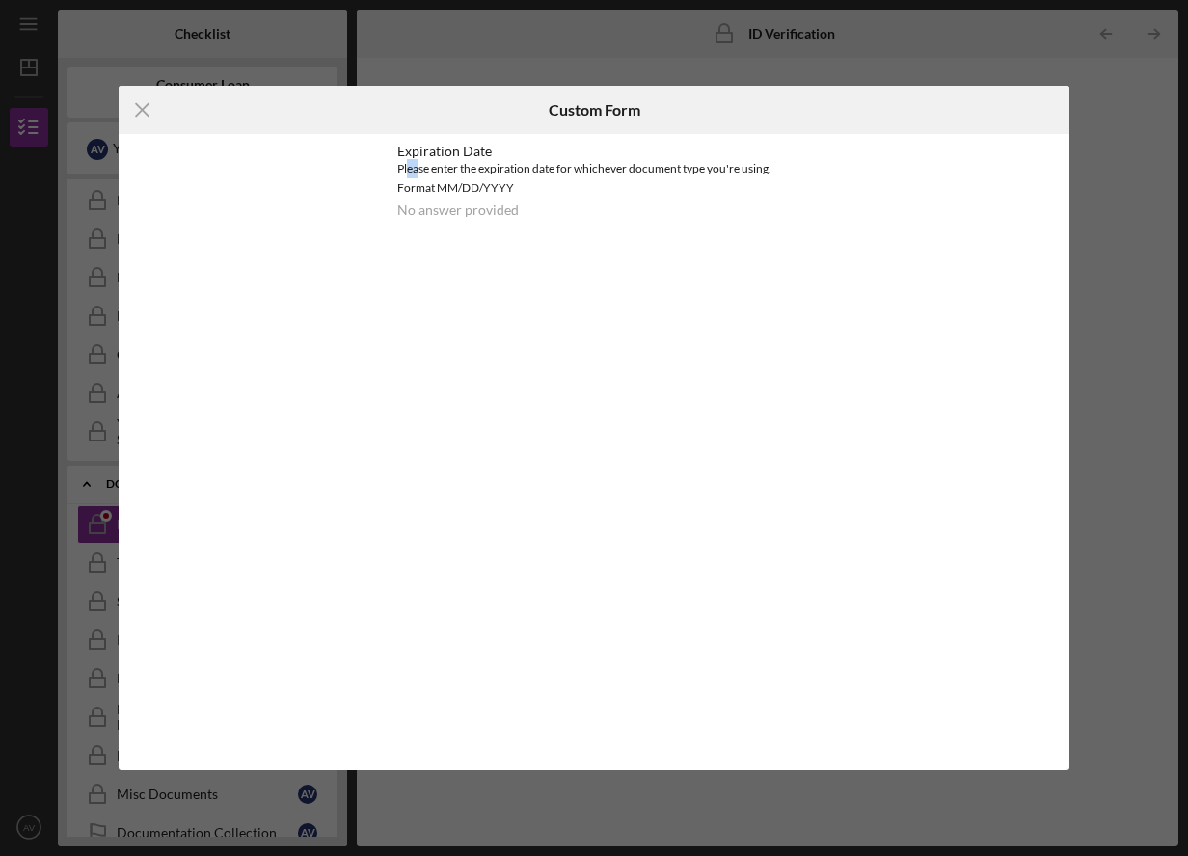
drag, startPoint x: 404, startPoint y: 160, endPoint x: 414, endPoint y: 159, distance: 9.7
click at [414, 159] on div "Please enter the expiration date for whichever document type you're using. Form…" at bounding box center [594, 178] width 394 height 39
click at [503, 186] on div "Please enter the expiration date for whichever document type you're using. Form…" at bounding box center [594, 178] width 394 height 39
click at [542, 196] on div "Please enter the expiration date for whichever document type you're using. Form…" at bounding box center [594, 178] width 394 height 39
click at [463, 174] on div "Please enter the expiration date for whichever document type you're using. Form…" at bounding box center [594, 178] width 394 height 39
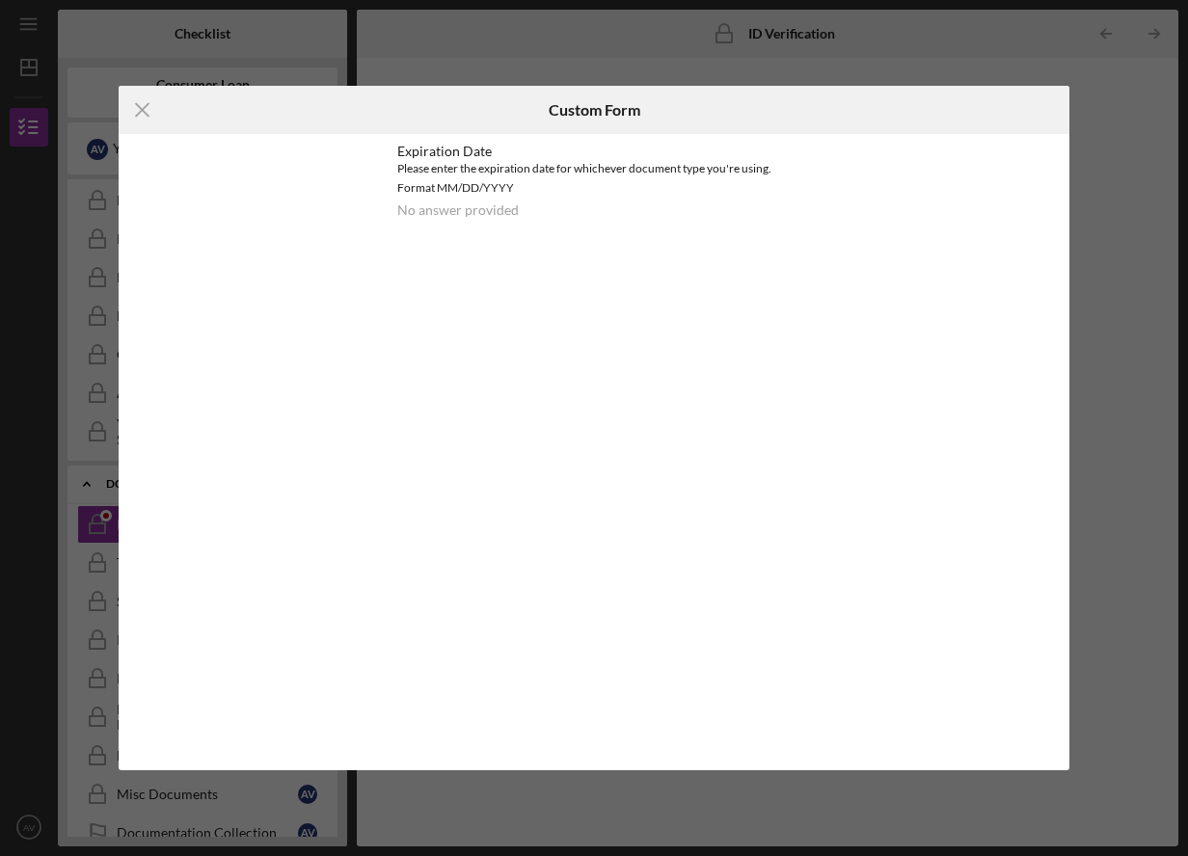
drag, startPoint x: 421, startPoint y: 171, endPoint x: 383, endPoint y: 169, distance: 38.6
click at [413, 171] on div "Please enter the expiration date for whichever document type you're using. Form…" at bounding box center [594, 178] width 394 height 39
drag, startPoint x: 387, startPoint y: 169, endPoint x: 851, endPoint y: 178, distance: 464.0
click at [851, 178] on div "Expiration Date Please enter the expiration date for whichever document type yo…" at bounding box center [594, 190] width 951 height 113
click at [418, 156] on div "Expiration Date" at bounding box center [594, 151] width 394 height 15
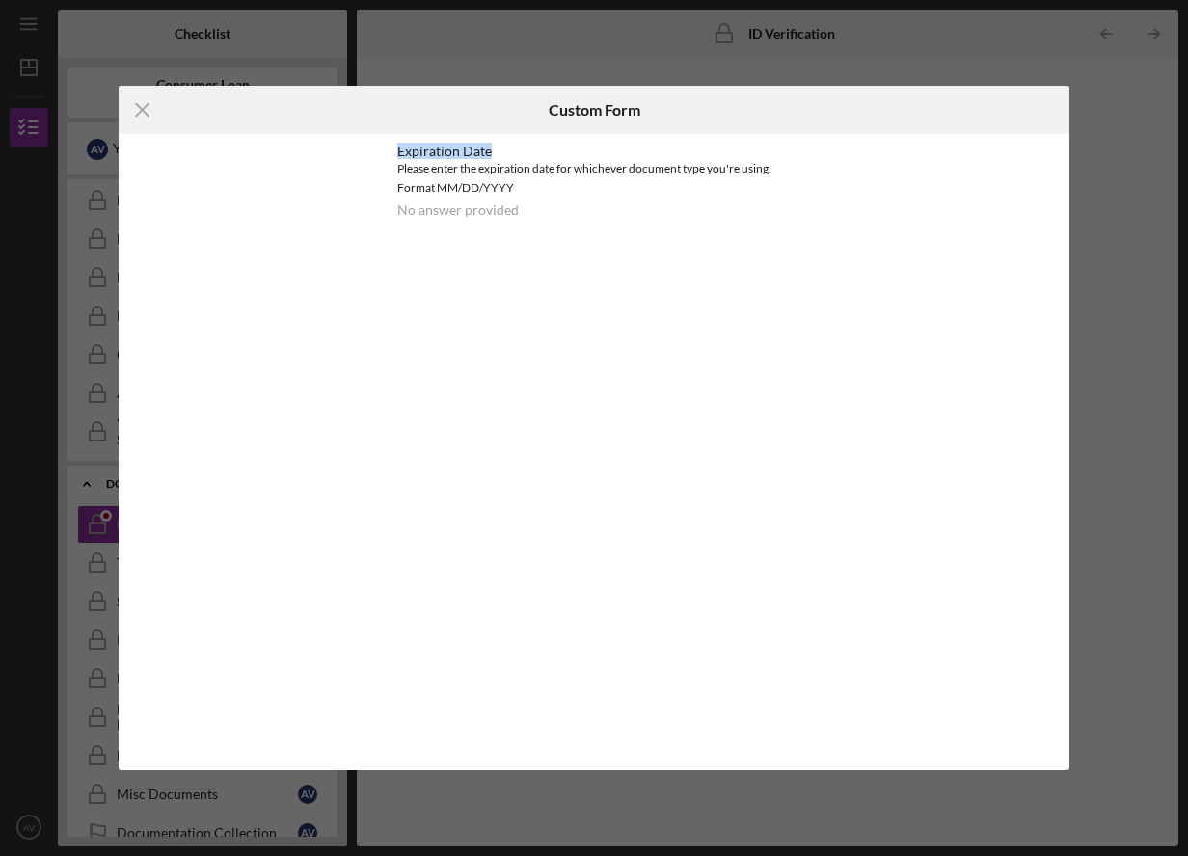
drag, startPoint x: 393, startPoint y: 150, endPoint x: 557, endPoint y: 150, distance: 164.9
click at [557, 150] on div "Expiration Date Please enter the expiration date for whichever document type yo…" at bounding box center [594, 190] width 493 height 113
drag, startPoint x: 557, startPoint y: 195, endPoint x: 517, endPoint y: 242, distance: 62.2
click at [557, 199] on div "Expiration Date Please enter the expiration date for whichever document type yo…" at bounding box center [594, 181] width 394 height 74
click at [141, 110] on icon "Icon/Menu Close" at bounding box center [143, 110] width 48 height 48
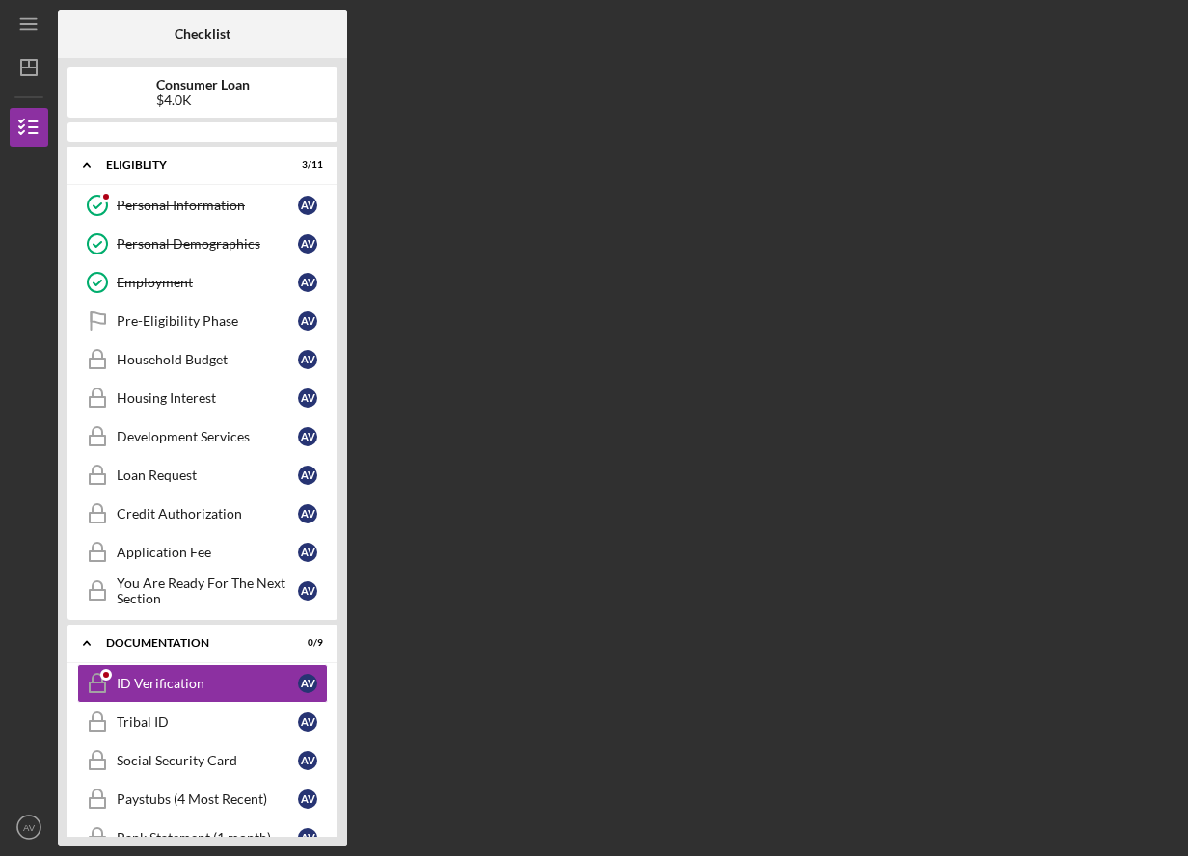
scroll to position [192, 0]
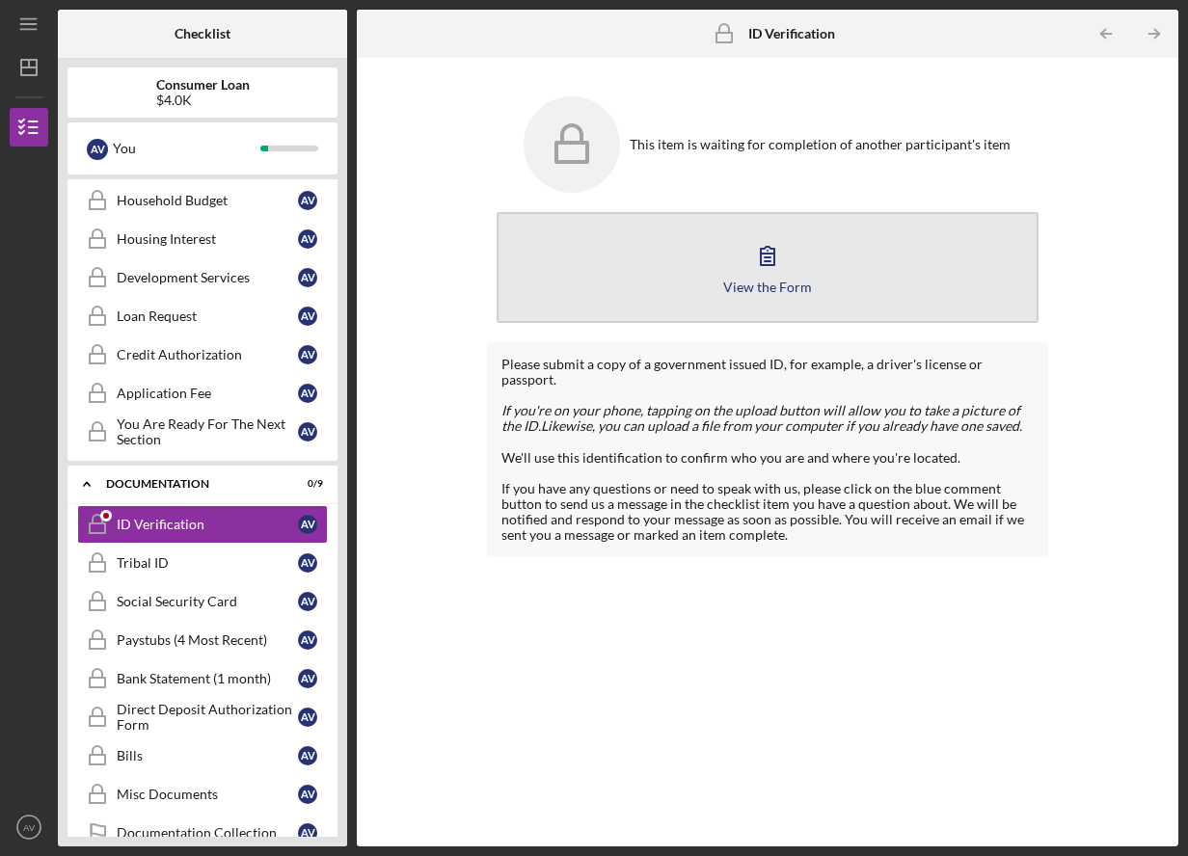
click at [772, 272] on icon "button" at bounding box center [768, 255] width 48 height 48
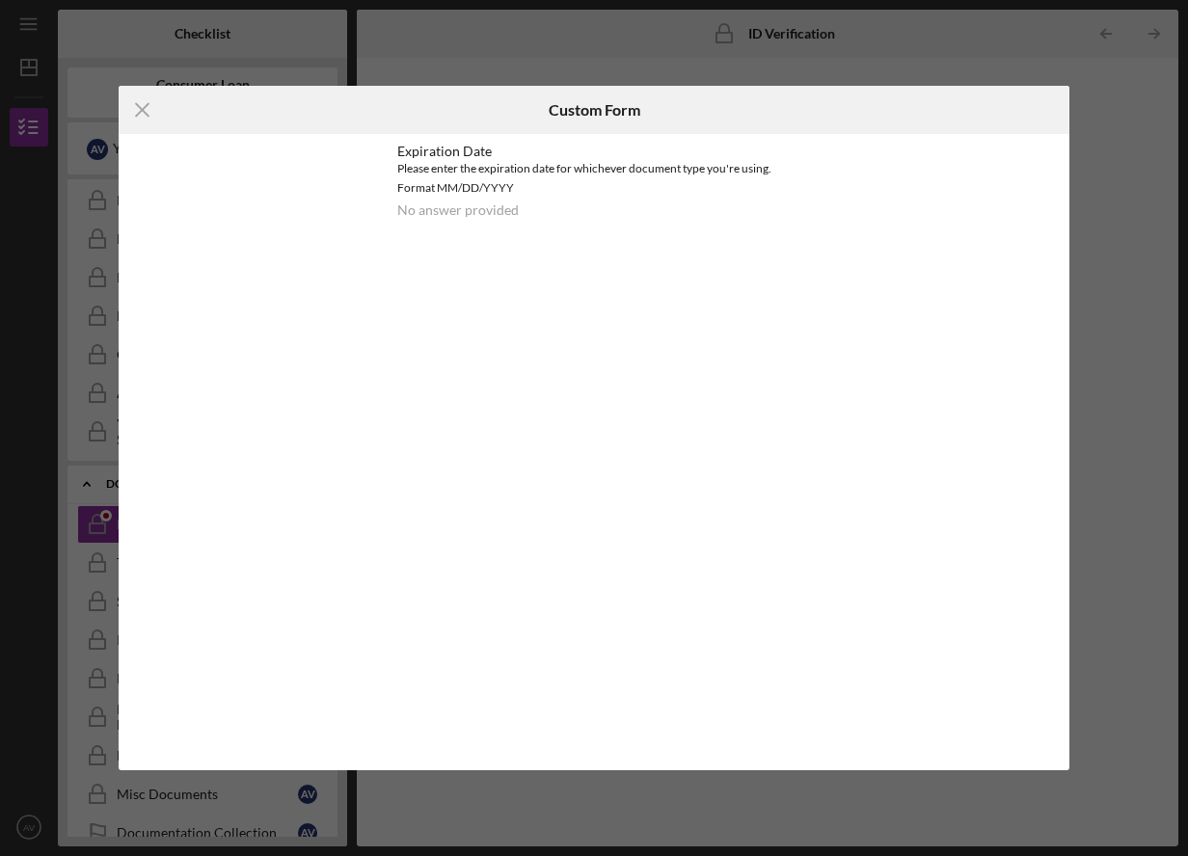
click at [555, 287] on div "Icon/Menu Close Custom Form Expiration Date Please enter the expiration date fo…" at bounding box center [594, 428] width 951 height 685
click at [438, 178] on div "Please enter the expiration date for whichever document type you're using. Form…" at bounding box center [594, 178] width 394 height 39
click at [602, 188] on div "Please enter the expiration date for whichever document type you're using. Form…" at bounding box center [594, 178] width 394 height 39
click at [146, 111] on icon "Icon/Menu Close" at bounding box center [143, 110] width 48 height 48
